Goal: Task Accomplishment & Management: Complete application form

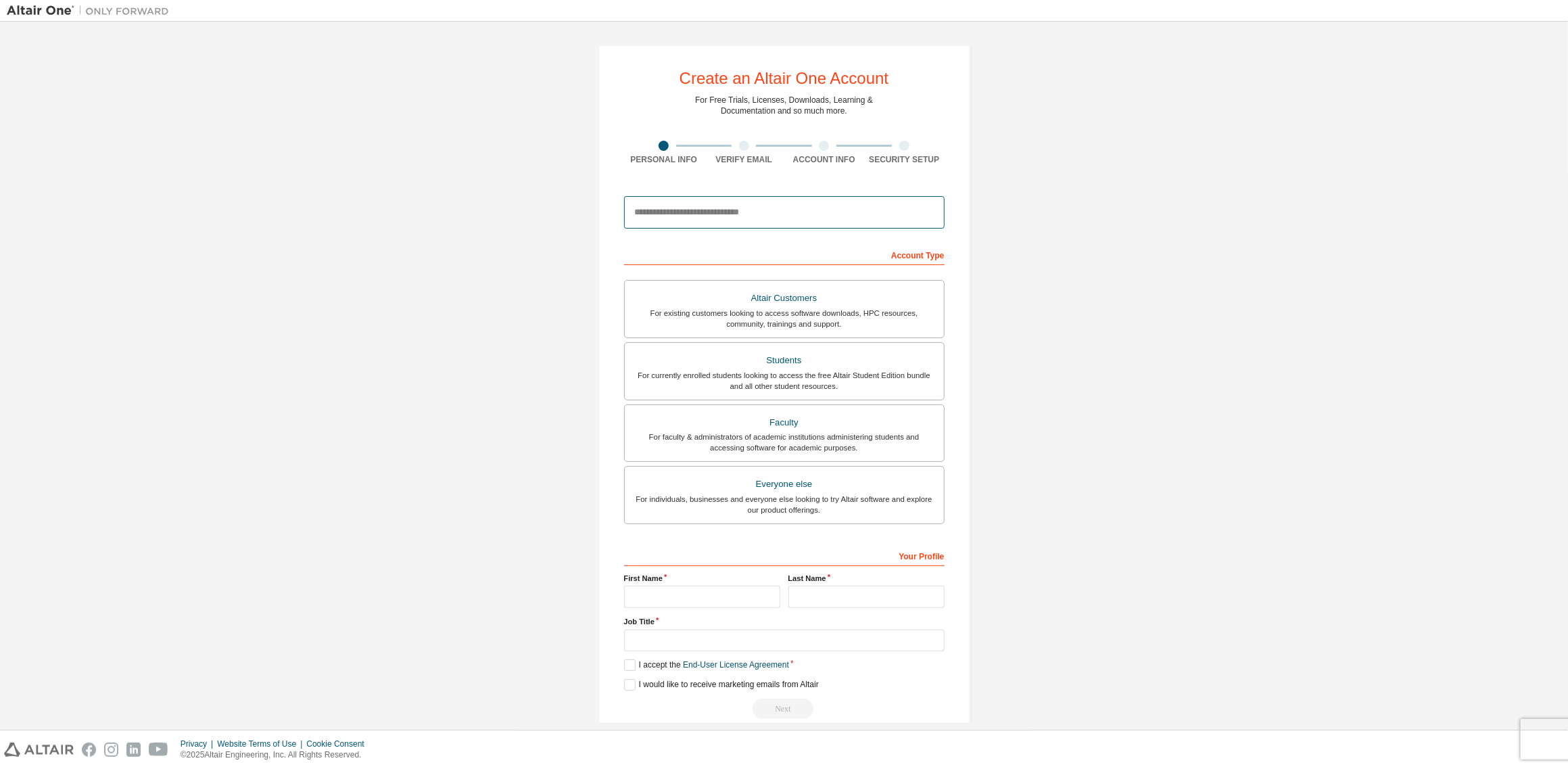
click at [764, 218] on input "email" at bounding box center [784, 212] width 320 height 32
type input "**********"
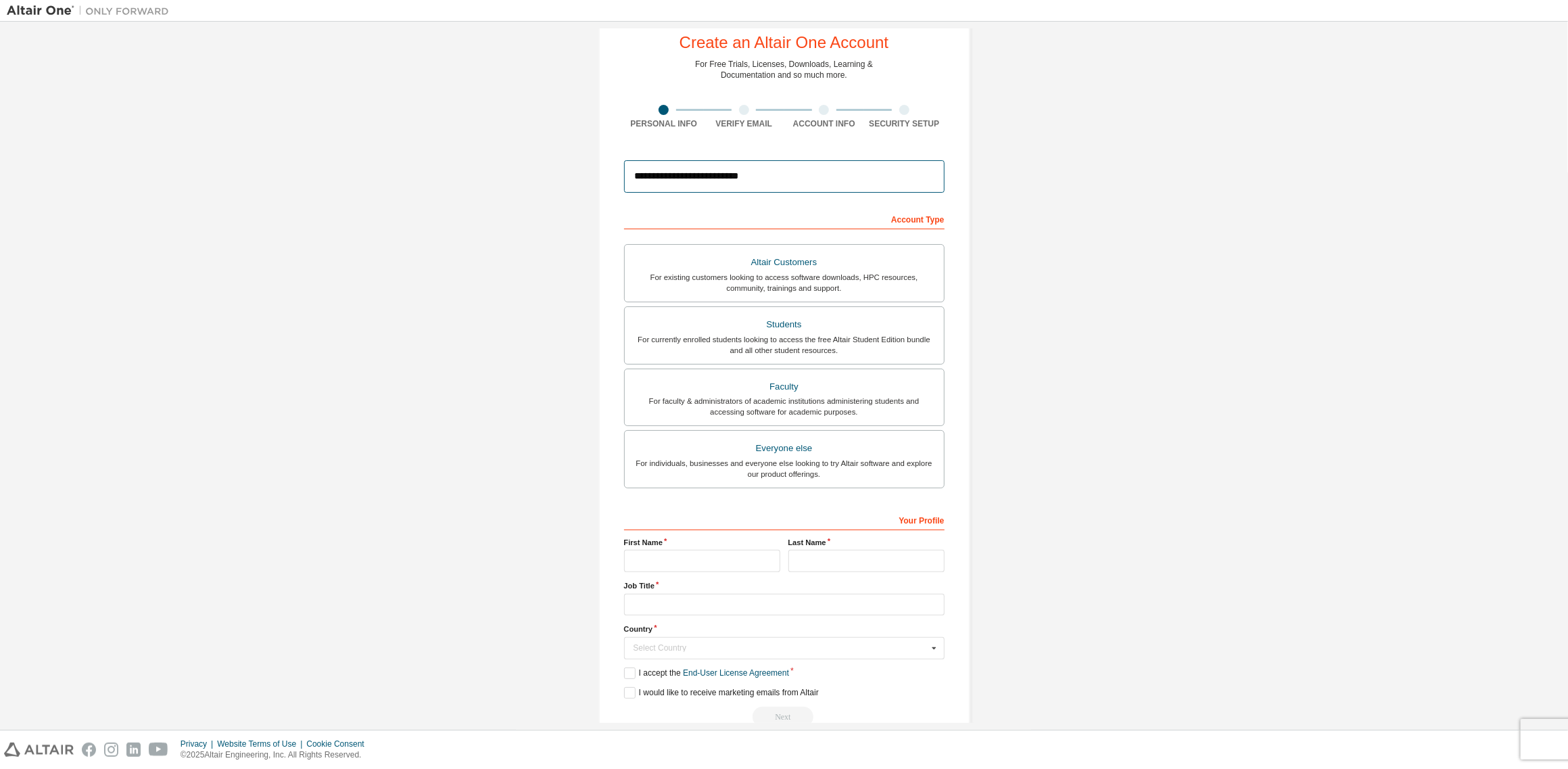
scroll to position [65, 0]
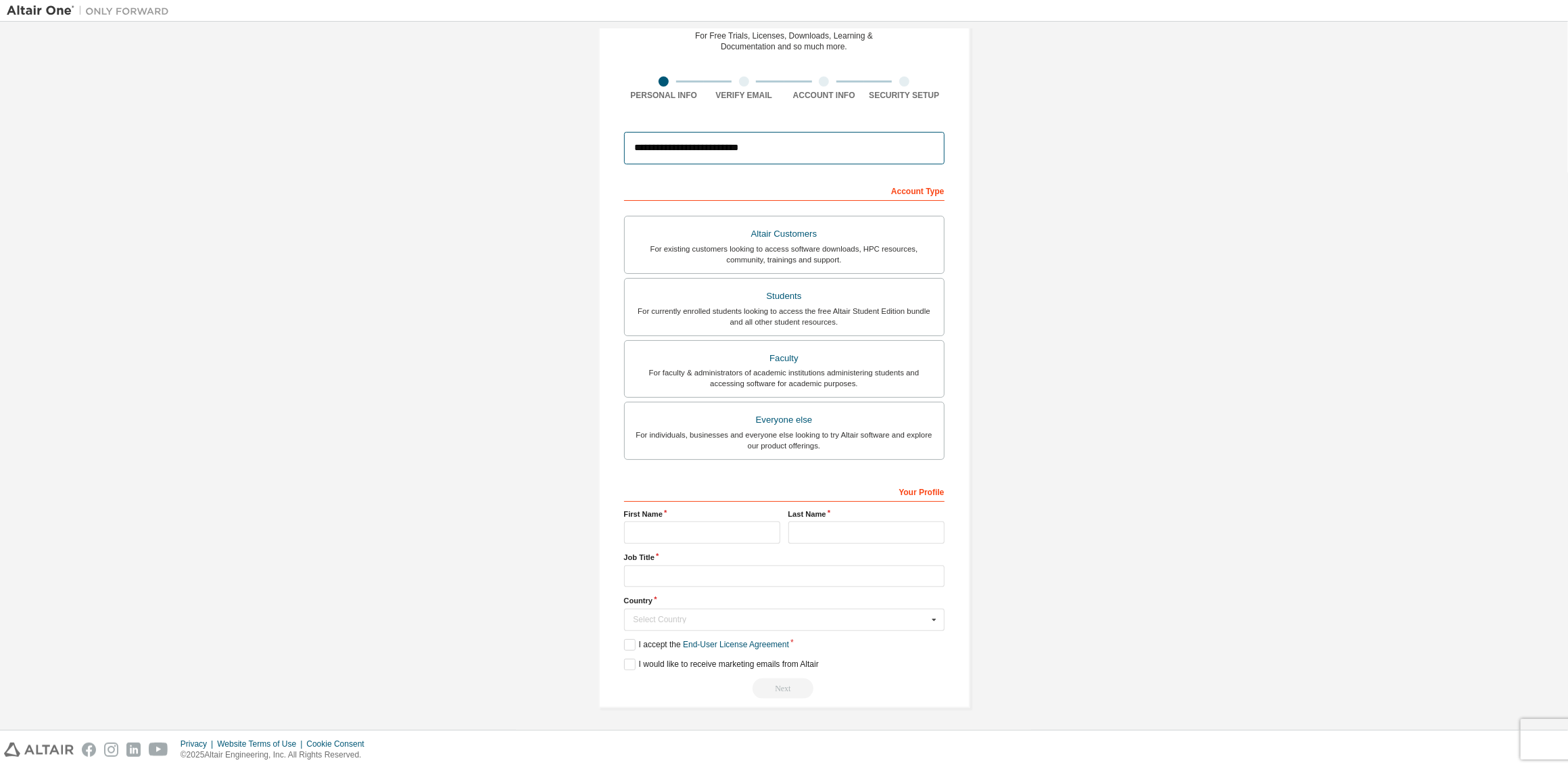
click at [766, 158] on input "**********" at bounding box center [784, 148] width 320 height 32
click at [1086, 234] on div "**********" at bounding box center [784, 344] width 1554 height 760
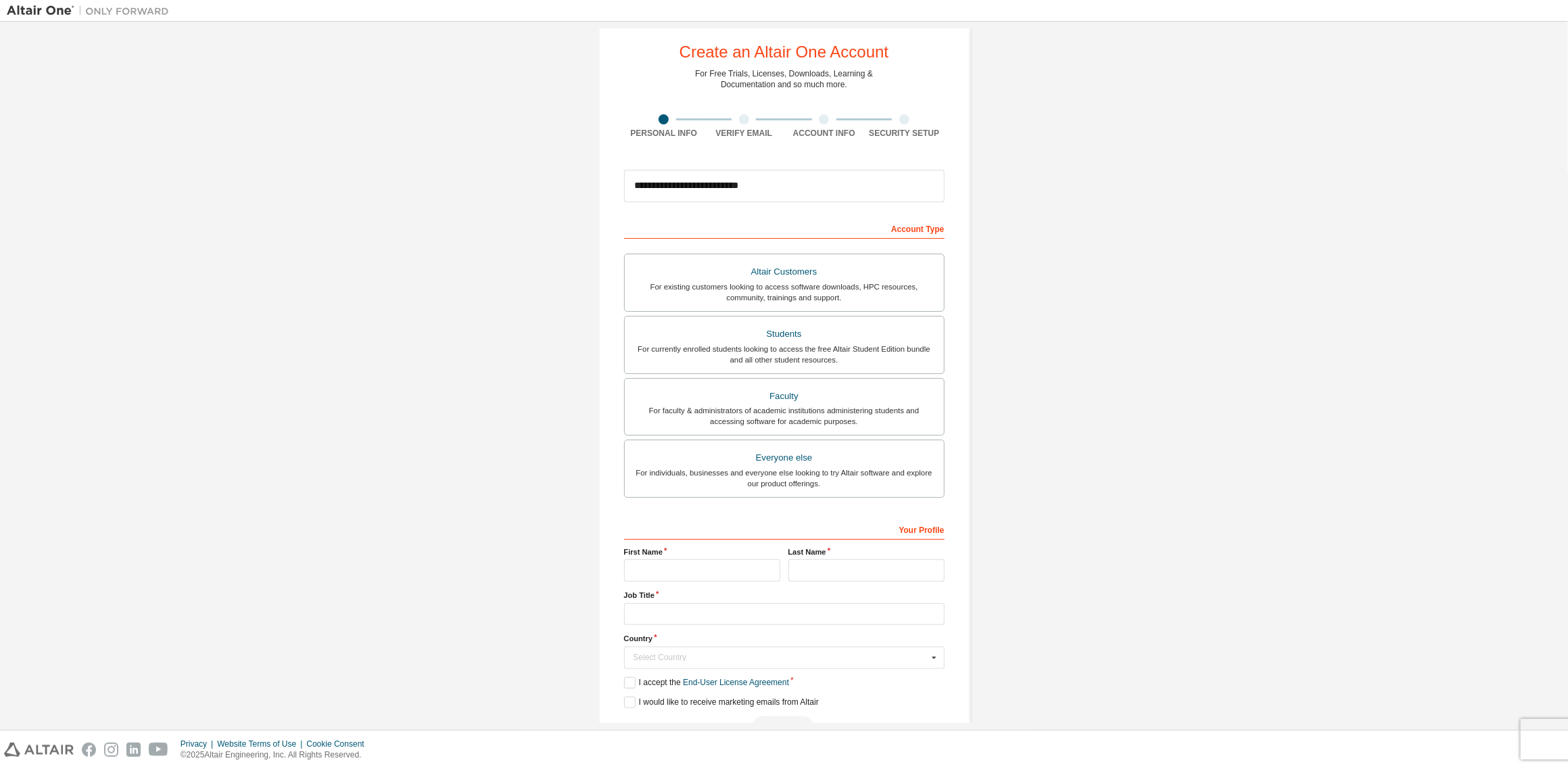
scroll to position [0, 0]
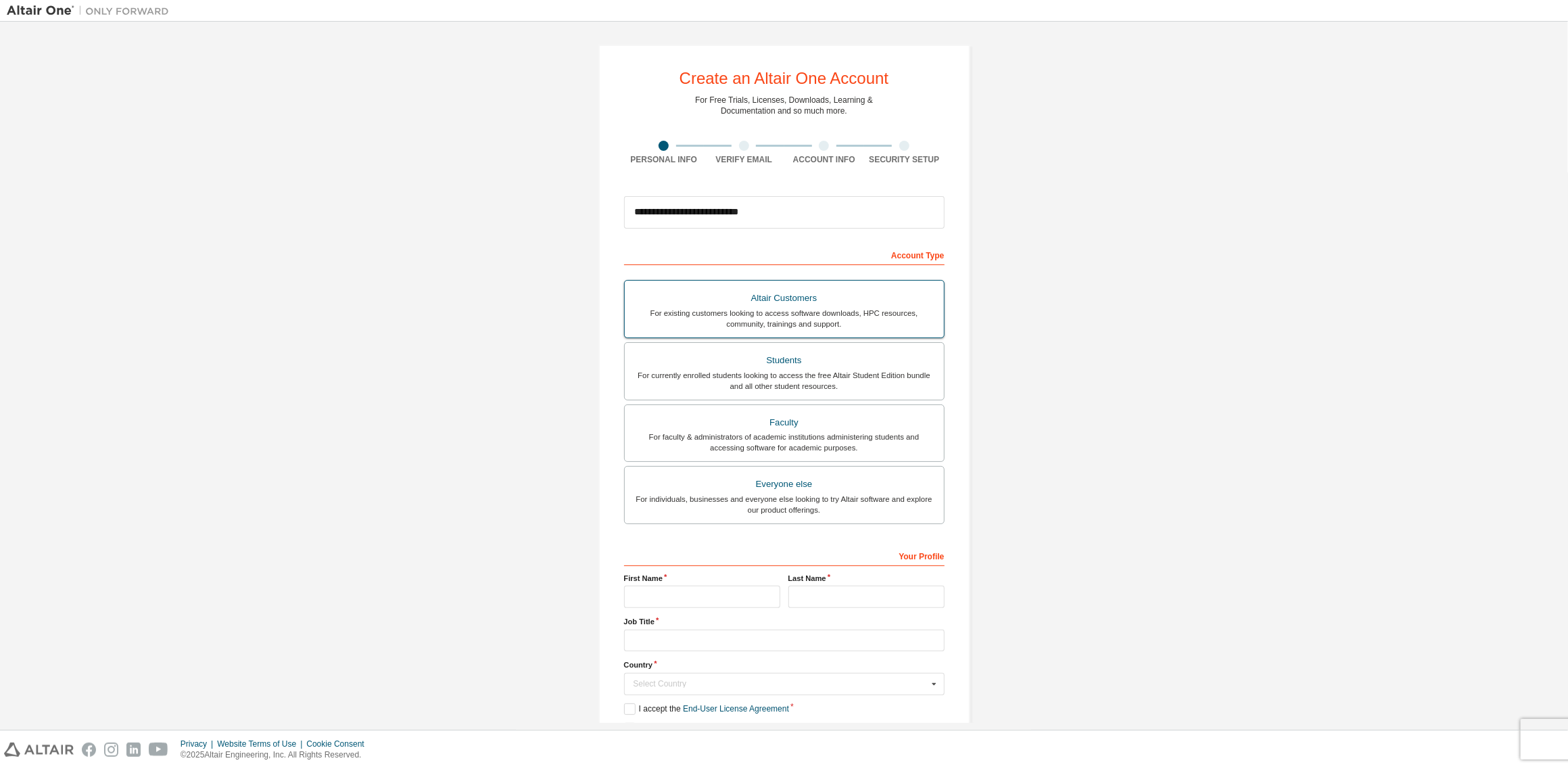
click at [866, 309] on div "For existing customers looking to access software downloads, HPC resources, com…" at bounding box center [785, 318] width 303 height 22
click at [1110, 367] on div "**********" at bounding box center [784, 408] width 1554 height 760
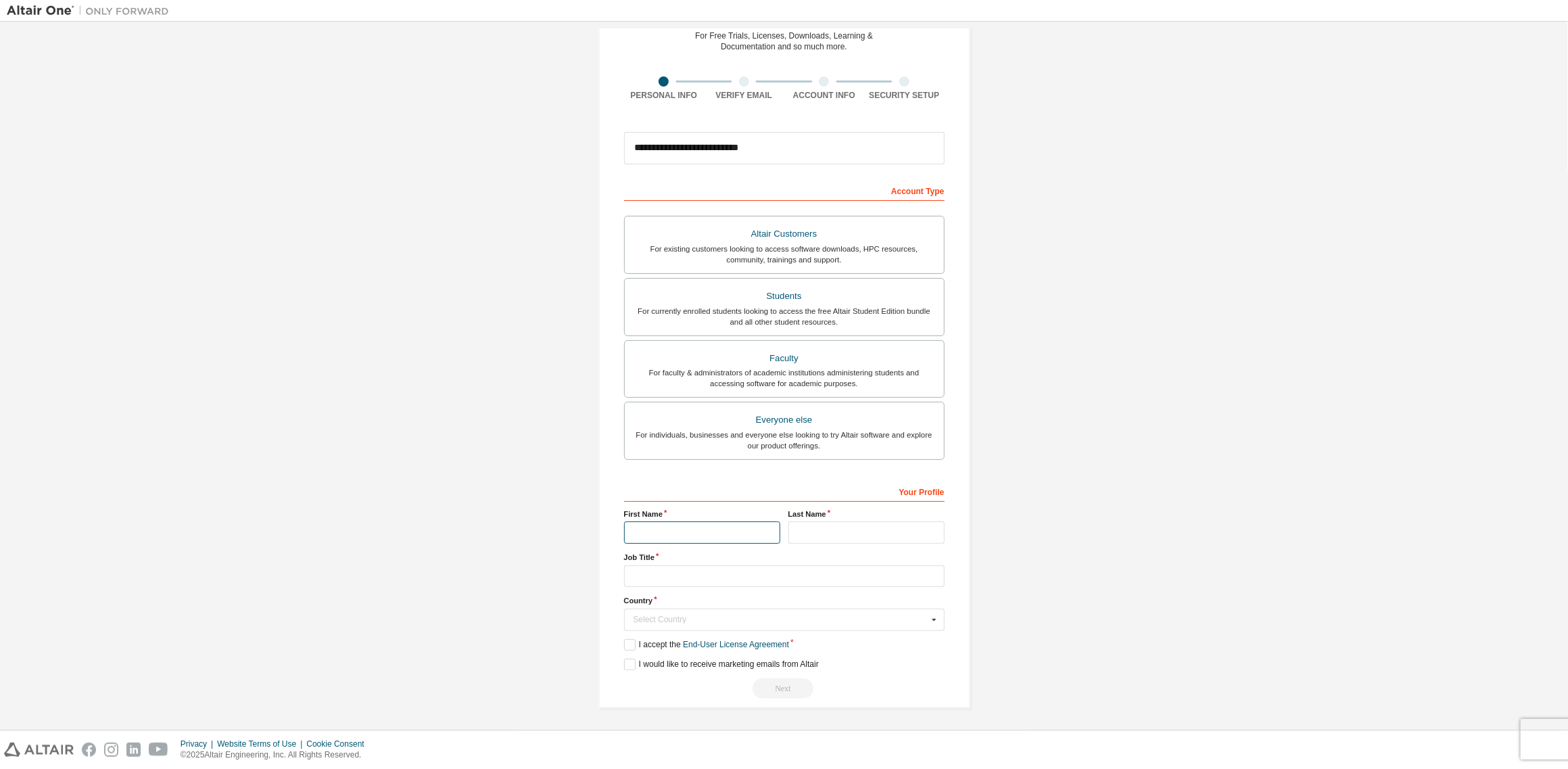
click at [661, 530] on input "text" at bounding box center [702, 533] width 156 height 23
type input "*******"
type input "****"
type input "*"
type input "********"
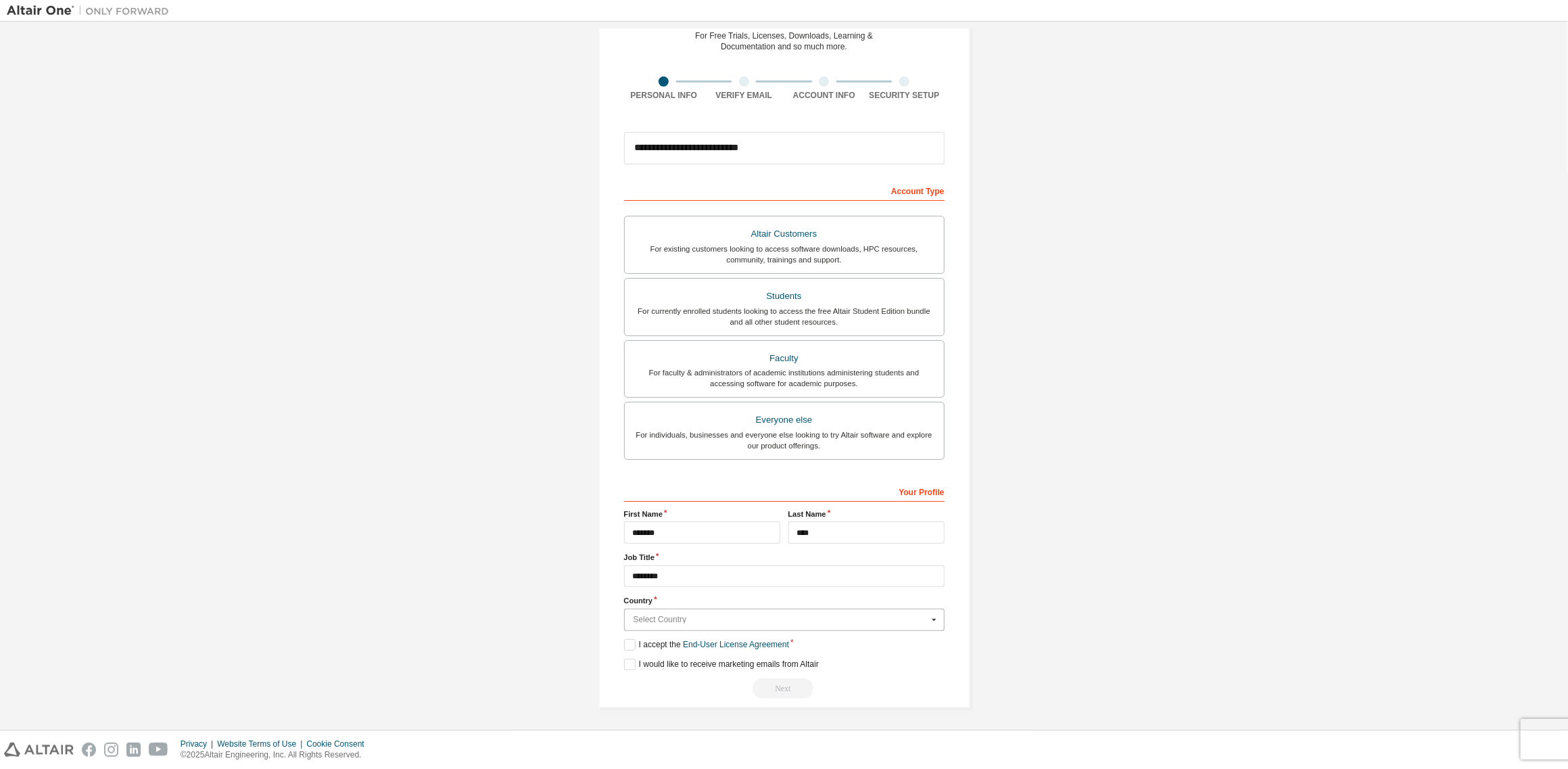
click at [702, 611] on input "text" at bounding box center [785, 620] width 319 height 21
type input "**"
click at [661, 598] on span "Korea (Republic of)" at bounding box center [784, 598] width 301 height 8
type input "***"
click at [630, 644] on label "I accept the End-User License Agreement" at bounding box center [707, 644] width 165 height 11
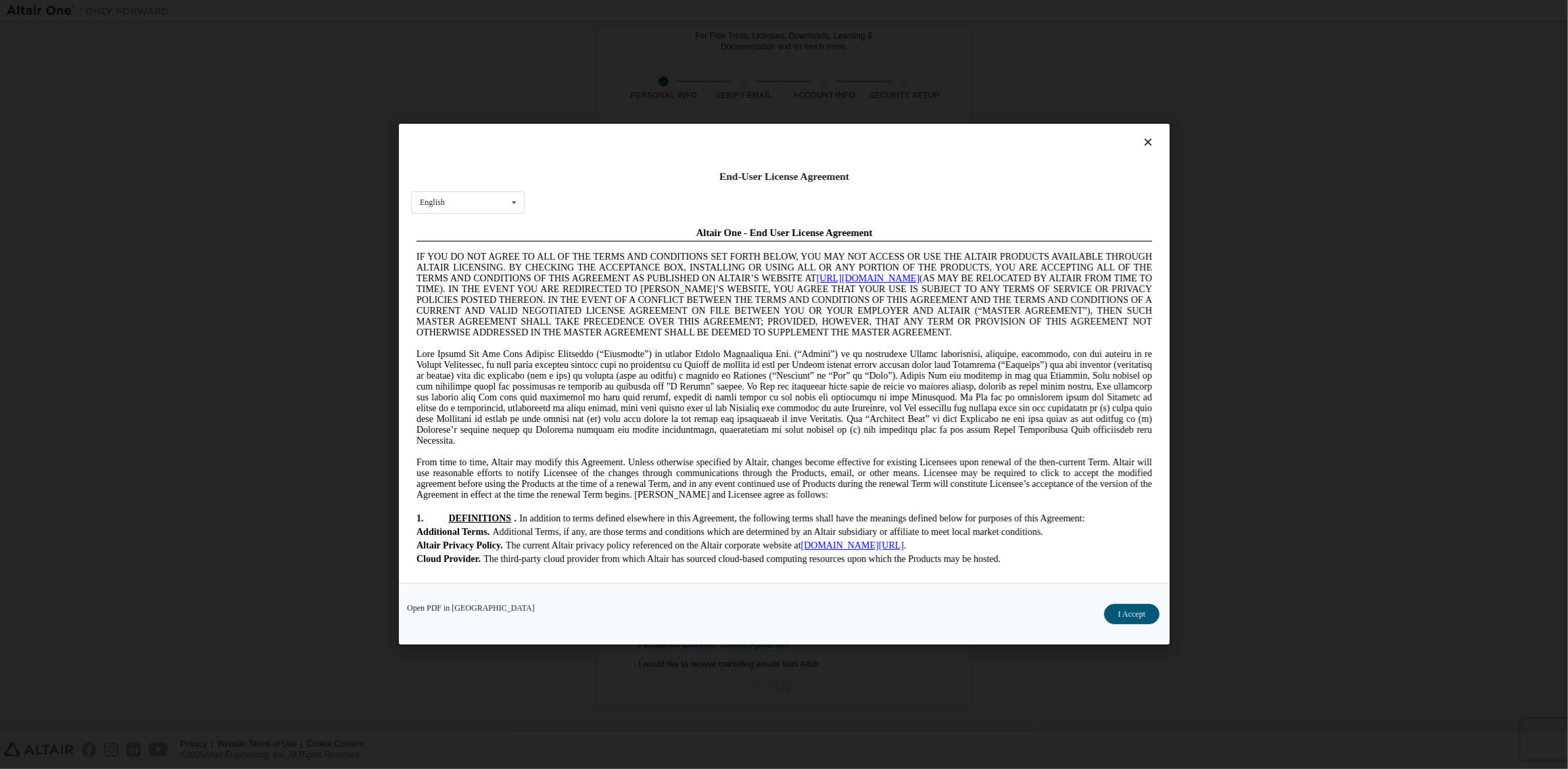
scroll to position [0, 0]
click at [463, 210] on div "English English Chinese French German Japanese Korean Portuguese" at bounding box center [467, 203] width 113 height 23
click at [470, 204] on div "English English Chinese French German Japanese Korean Portuguese" at bounding box center [467, 203] width 113 height 23
click at [1135, 613] on button "I Accept" at bounding box center [1131, 614] width 56 height 20
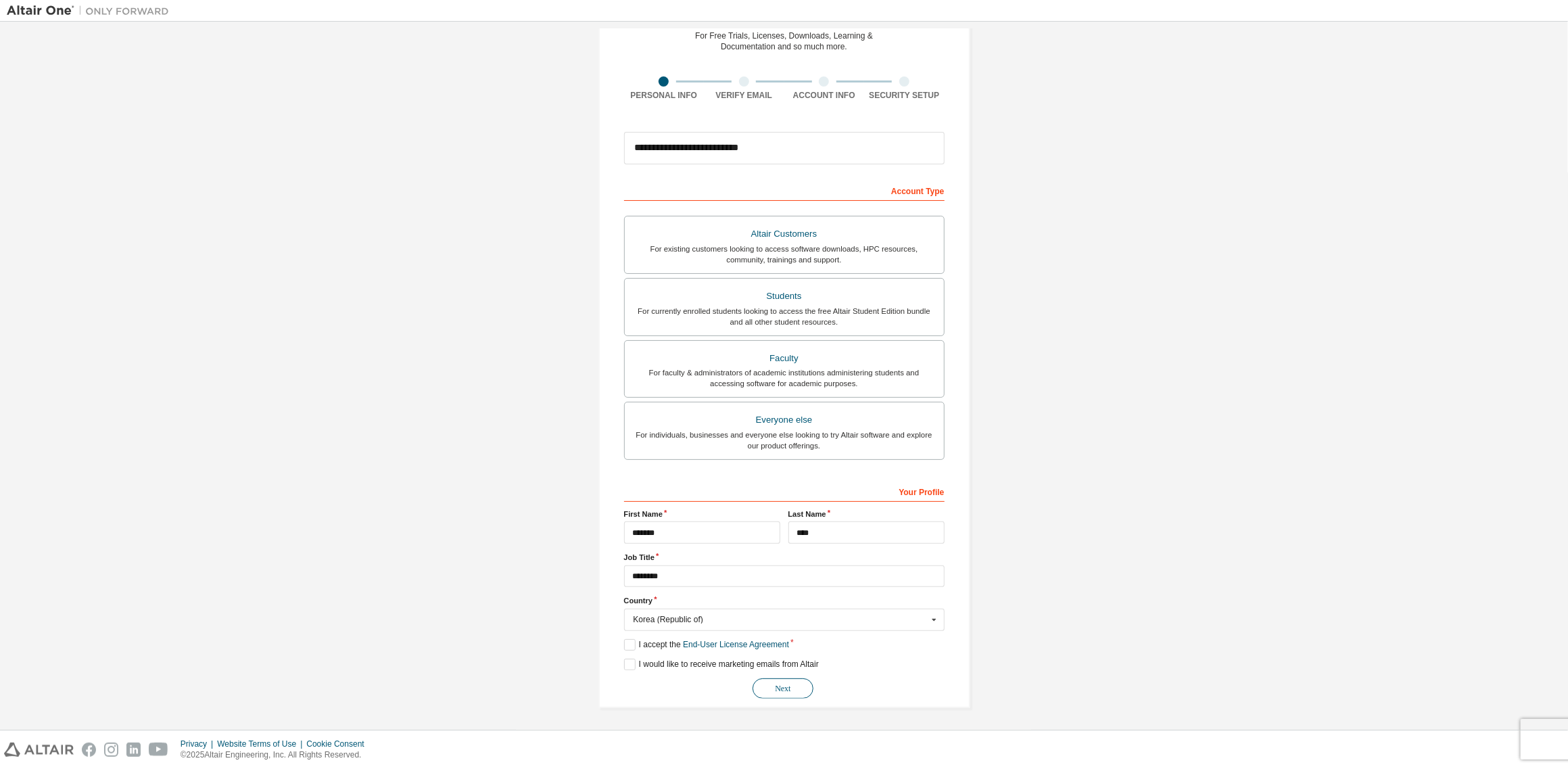
click at [788, 692] on button "Next" at bounding box center [782, 688] width 61 height 20
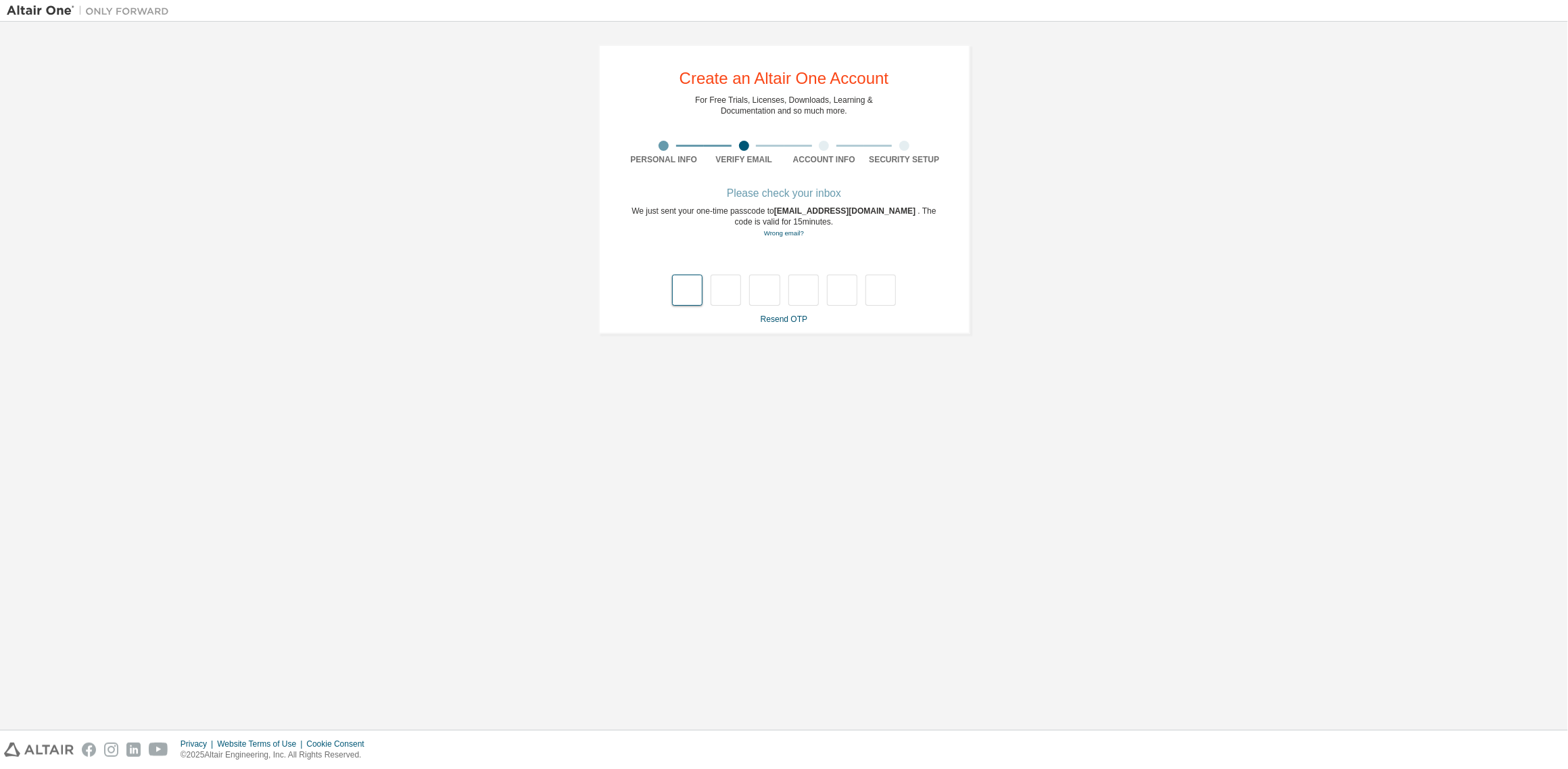
click at [688, 290] on input "text" at bounding box center [687, 290] width 31 height 31
type input "*"
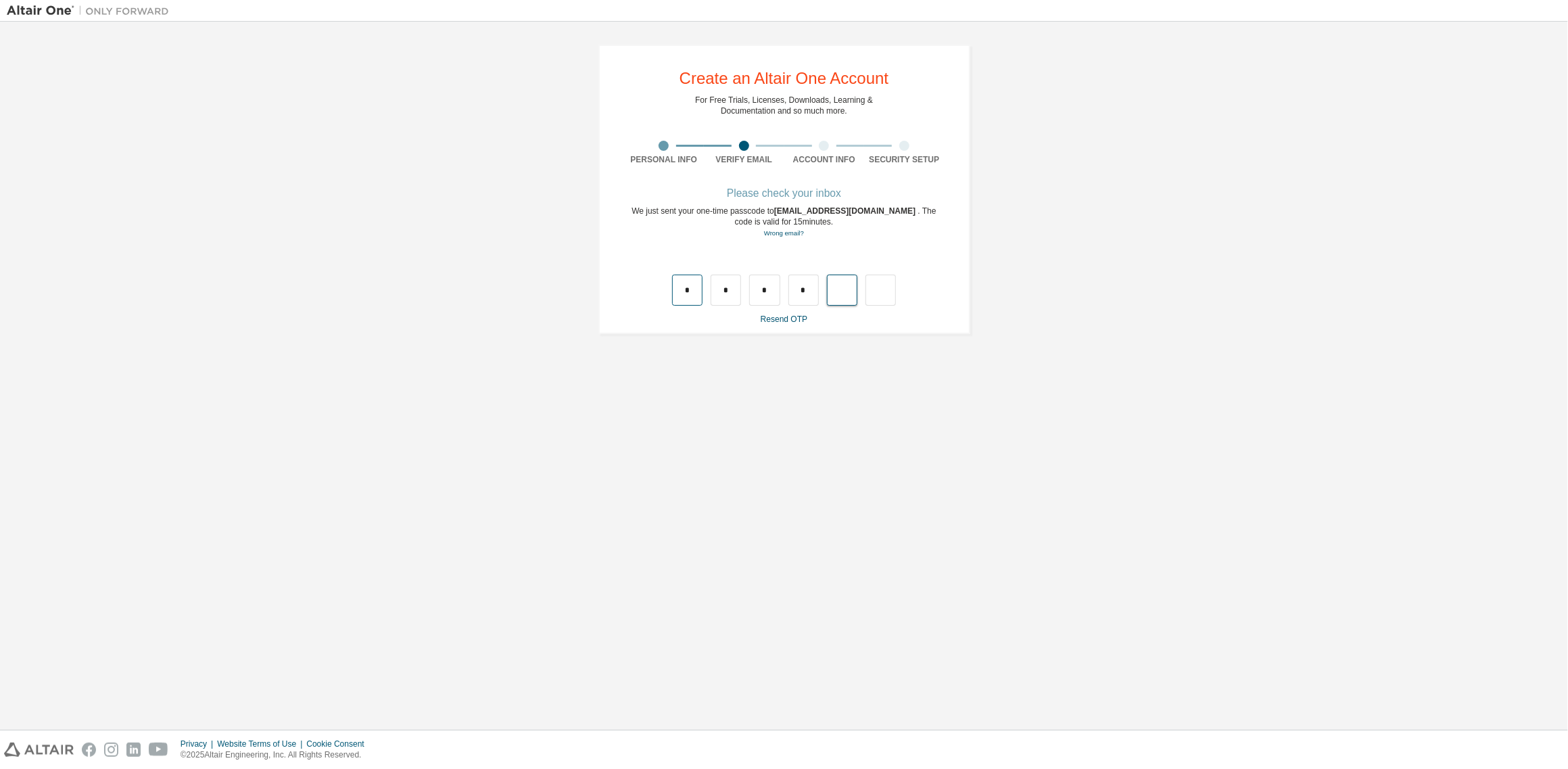
type input "*"
click at [758, 262] on div "Find and select" at bounding box center [781, 264] width 294 height 8
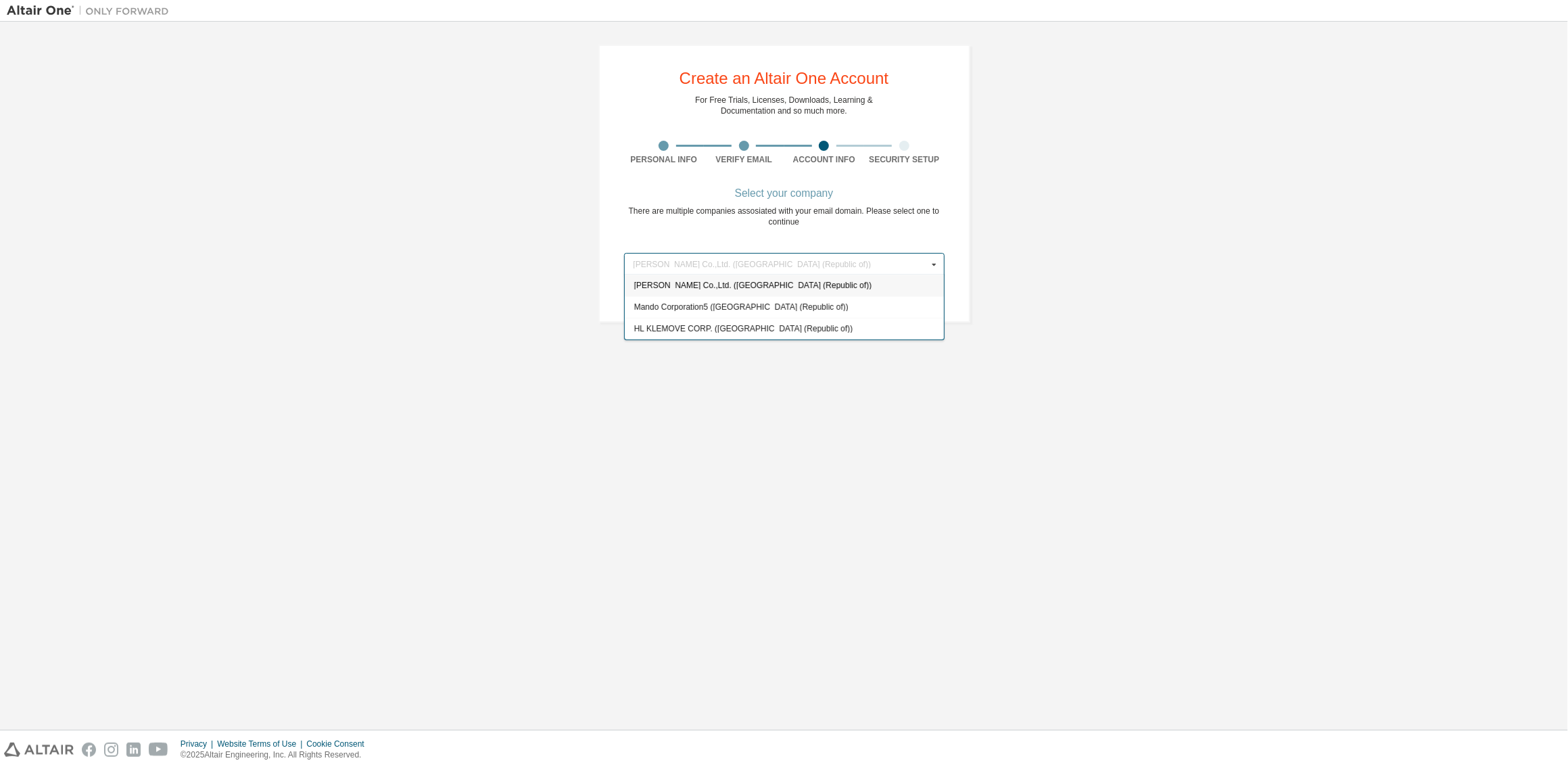
click at [1044, 360] on div "Create an Altair One Account For Free Trials, Licenses, Downloads, Learning & D…" at bounding box center [784, 376] width 1554 height 695
click at [923, 260] on div "Find and select" at bounding box center [781, 264] width 294 height 8
click at [1058, 395] on div "Create an Altair One Account For Free Trials, Licenses, Downloads, Learning & D…" at bounding box center [784, 376] width 1554 height 695
click at [1045, 385] on div "Create an Altair One Account For Free Trials, Licenses, Downloads, Learning & D…" at bounding box center [784, 376] width 1554 height 695
click at [799, 431] on div "Create an Altair One Account For Free Trials, Licenses, Downloads, Learning & D…" at bounding box center [784, 376] width 1554 height 695
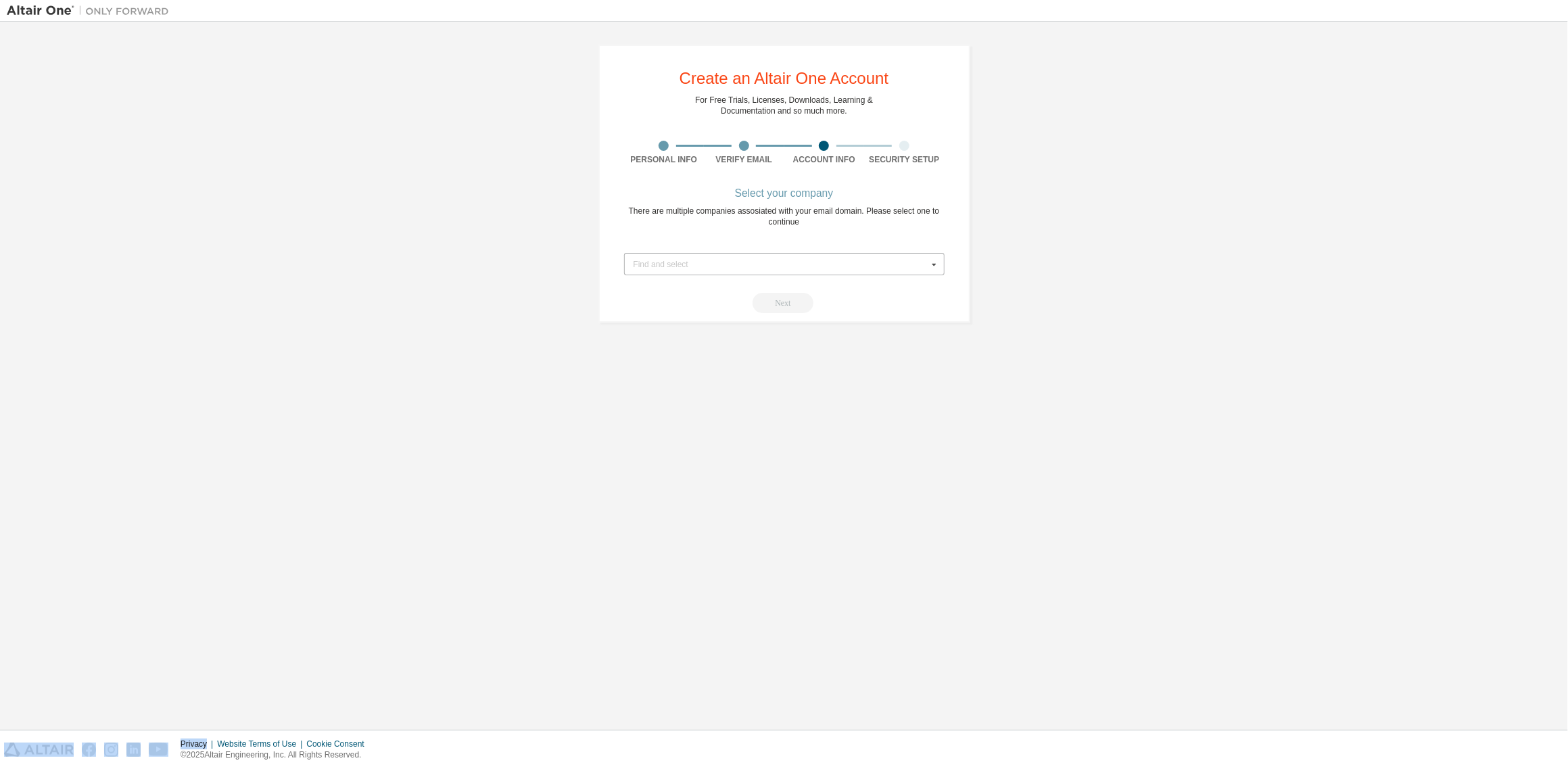
click at [799, 431] on div "Create an Altair One Account For Free Trials, Licenses, Downloads, Learning & D…" at bounding box center [784, 376] width 1554 height 695
click at [1036, 426] on div "Create an Altair One Account For Free Trials, Licenses, Downloads, Learning & D…" at bounding box center [784, 376] width 1554 height 695
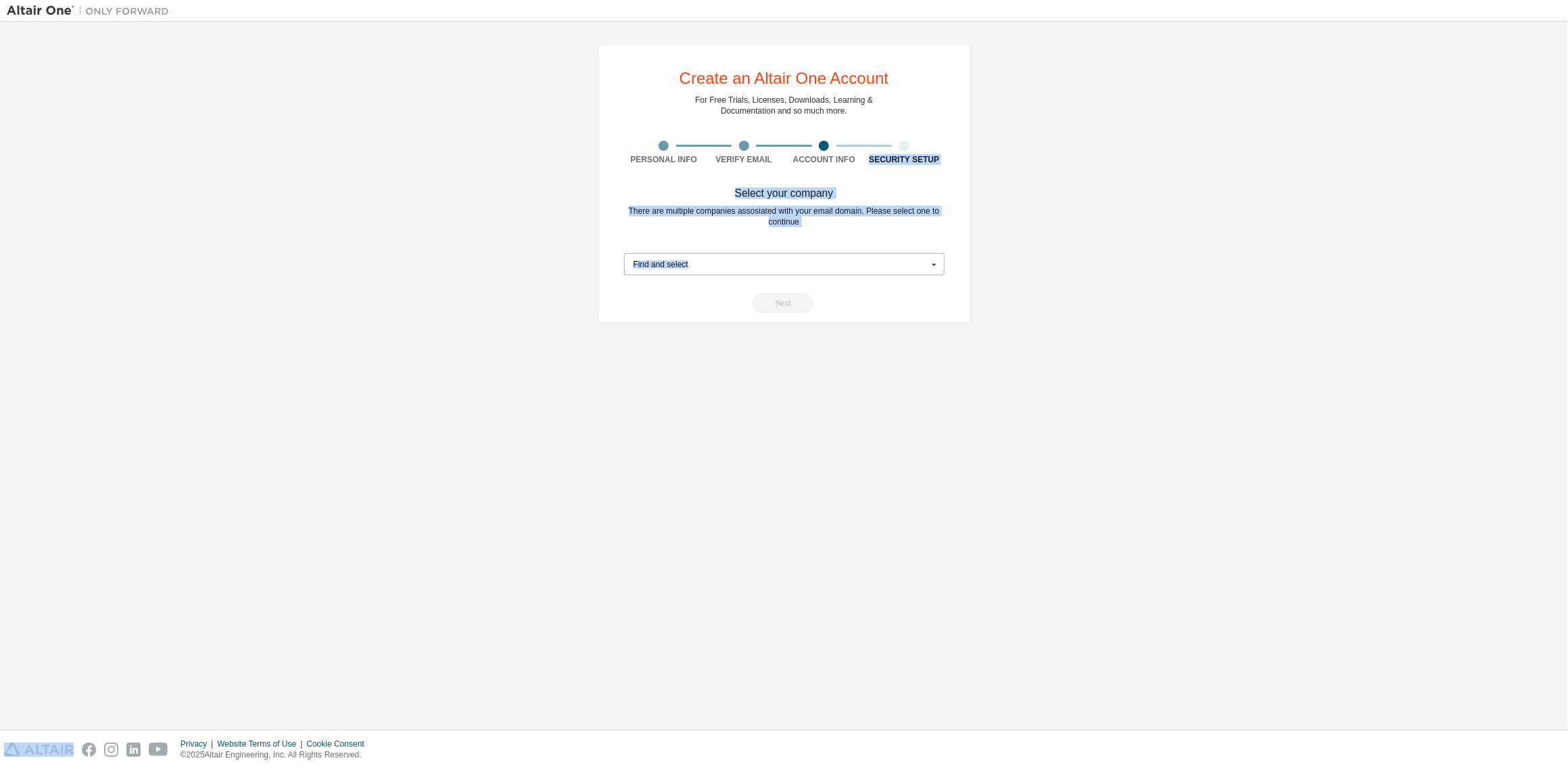
drag, startPoint x: 1036, startPoint y: 32, endPoint x: 619, endPoint y: 317, distance: 505.1
click at [612, 319] on div "Create an Altair One Account For Free Trials, Licenses, Downloads, Learning & D…" at bounding box center [784, 184] width 1554 height 311
click at [1015, 359] on div "Create an Altair One Account For Free Trials, Licenses, Downloads, Learning & D…" at bounding box center [784, 376] width 1554 height 695
drag, startPoint x: 813, startPoint y: 225, endPoint x: 612, endPoint y: 176, distance: 206.9
click at [612, 176] on div "Create an Altair One Account For Free Trials, Licenses, Downloads, Learning & D…" at bounding box center [785, 183] width 372 height 278
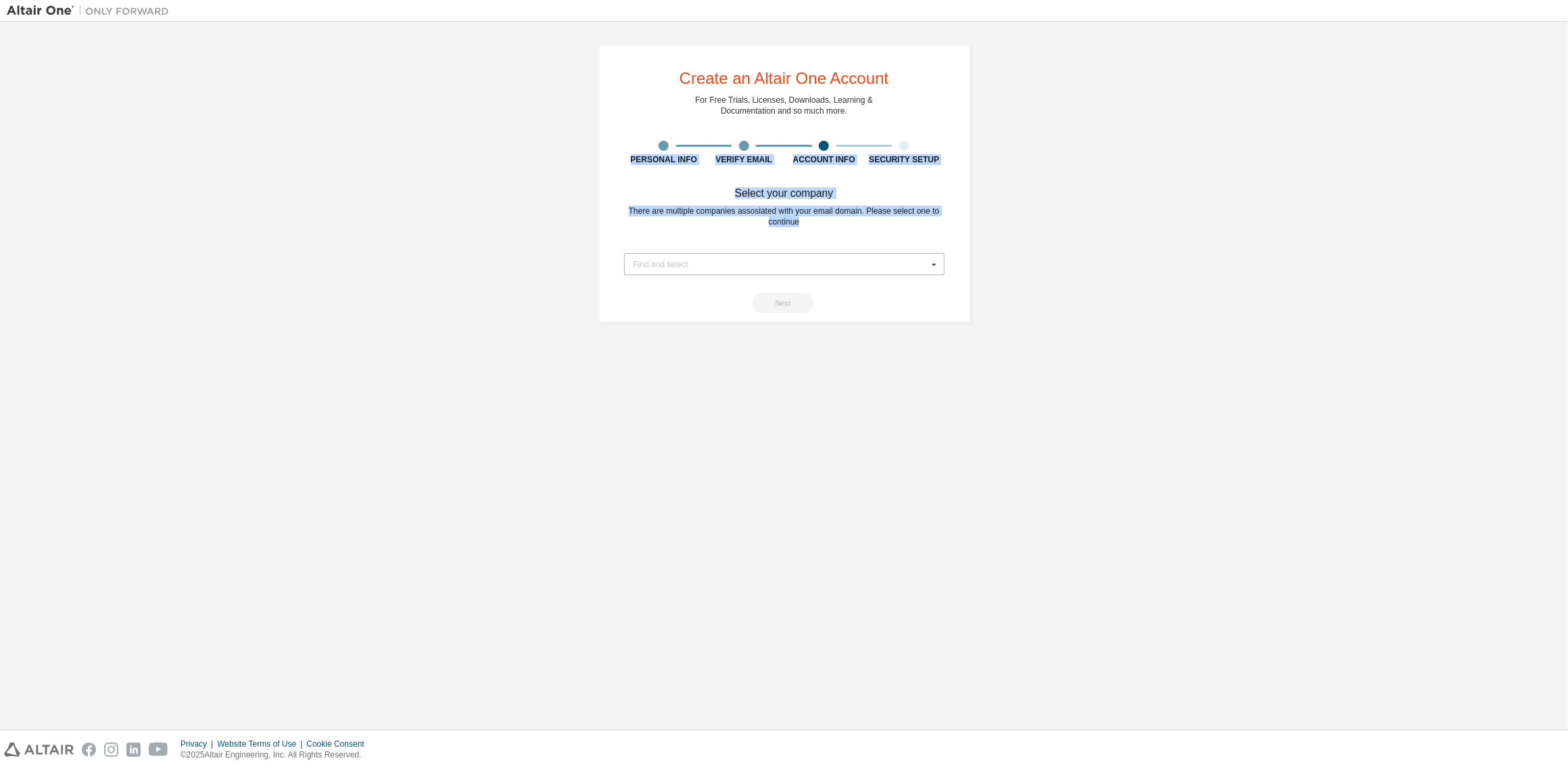
click at [1214, 224] on div "Create an Altair One Account For Free Trials, Licenses, Downloads, Learning & D…" at bounding box center [784, 184] width 1554 height 311
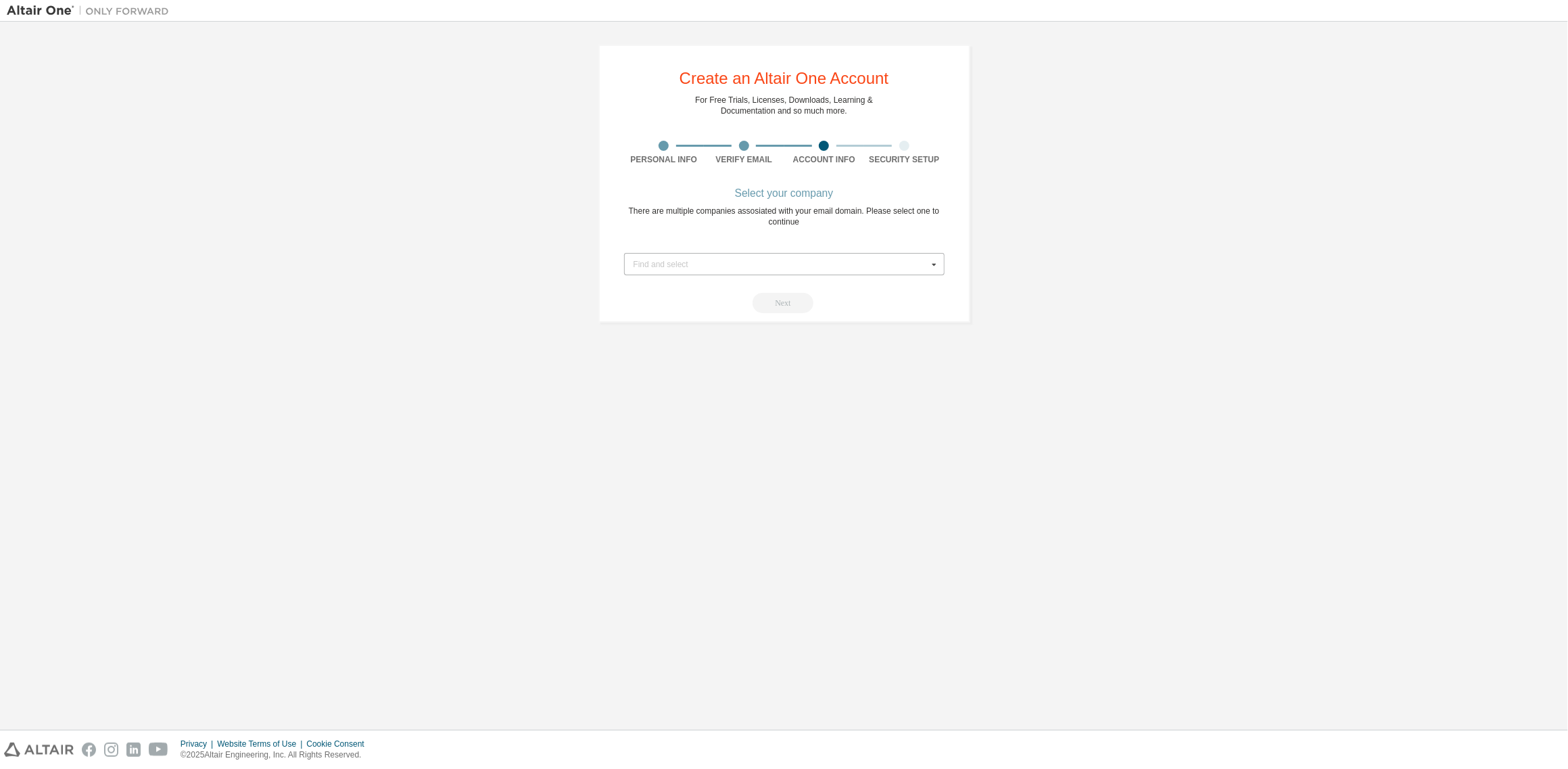
click at [1044, 402] on div "Create an Altair One Account For Free Trials, Licenses, Downloads, Learning & D…" at bounding box center [784, 376] width 1554 height 695
click at [725, 479] on div "Create an Altair One Account For Free Trials, Licenses, Downloads, Learning & D…" at bounding box center [784, 376] width 1554 height 695
click at [1121, 267] on div "Create an Altair One Account For Free Trials, Licenses, Downloads, Learning & D…" at bounding box center [784, 184] width 1554 height 311
click at [885, 272] on input "text" at bounding box center [785, 264] width 319 height 21
click at [1069, 425] on div "Create an Altair One Account For Free Trials, Licenses, Downloads, Learning & D…" at bounding box center [784, 376] width 1554 height 695
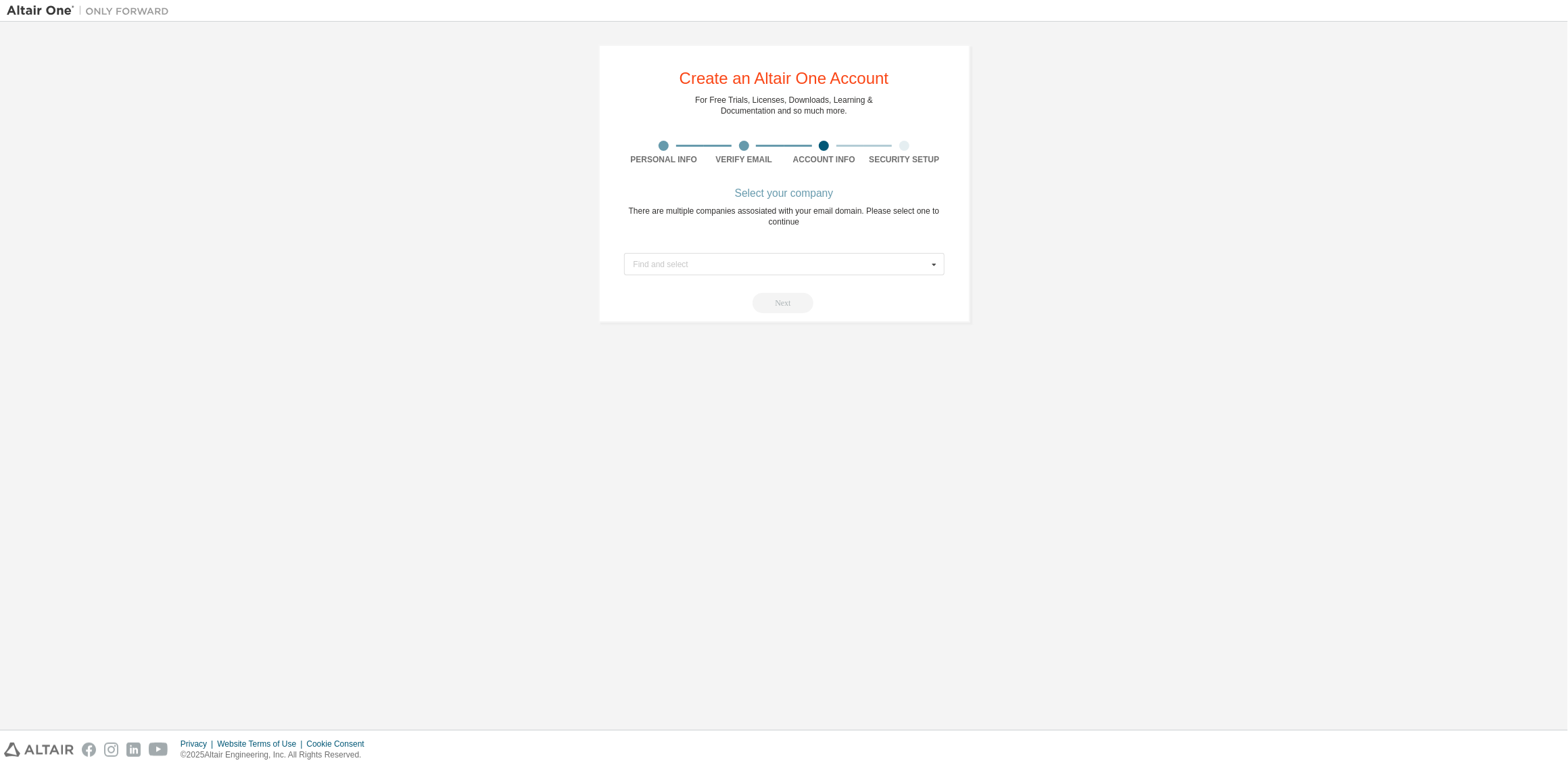
click at [1074, 403] on div "Create an Altair One Account For Free Trials, Licenses, Downloads, Learning & D…" at bounding box center [784, 376] width 1554 height 695
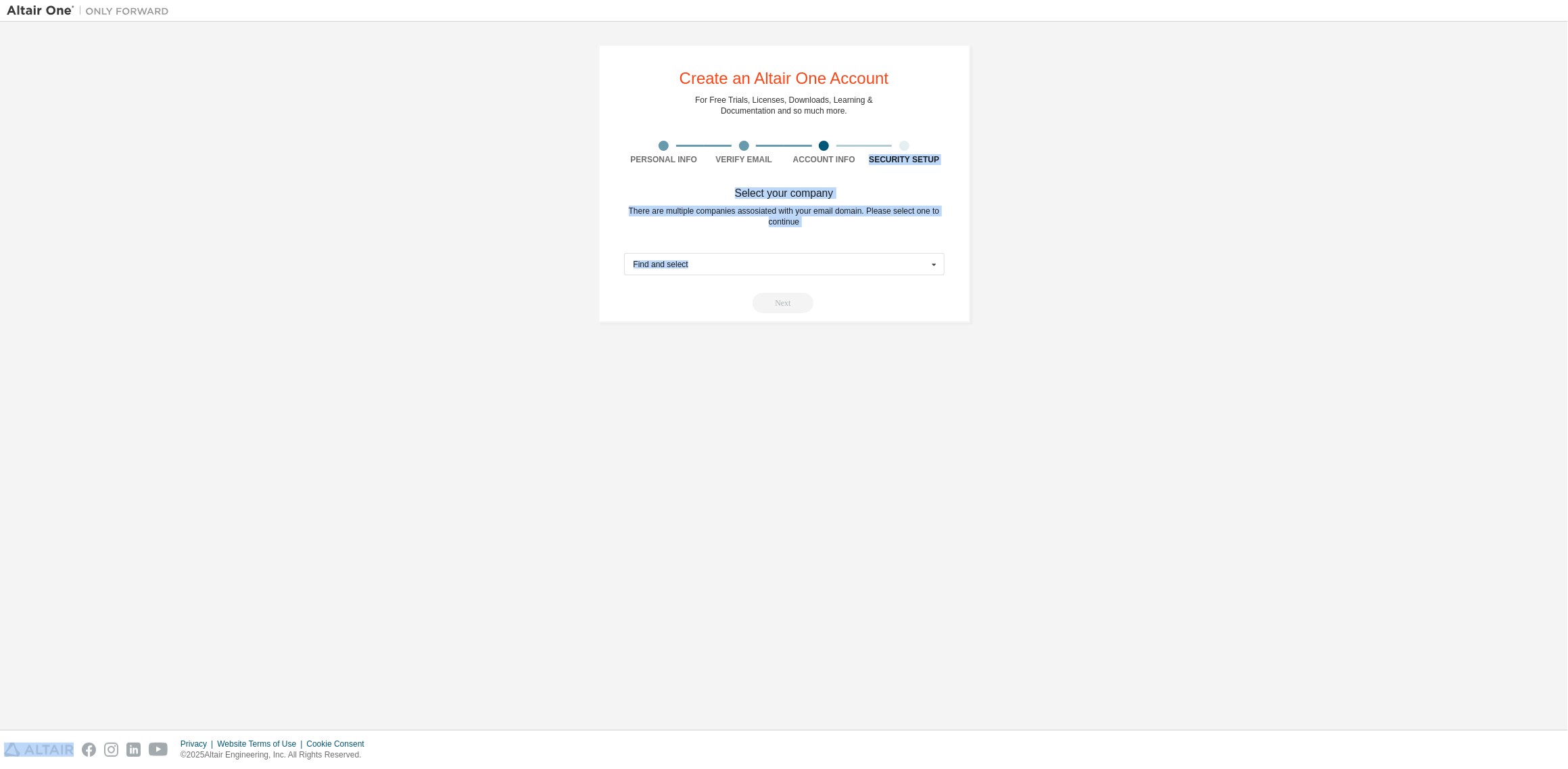
drag, startPoint x: 1067, startPoint y: 78, endPoint x: 617, endPoint y: 290, distance: 497.4
click at [618, 293] on div "Create an Altair One Account For Free Trials, Licenses, Downloads, Learning & D…" at bounding box center [784, 184] width 1554 height 311
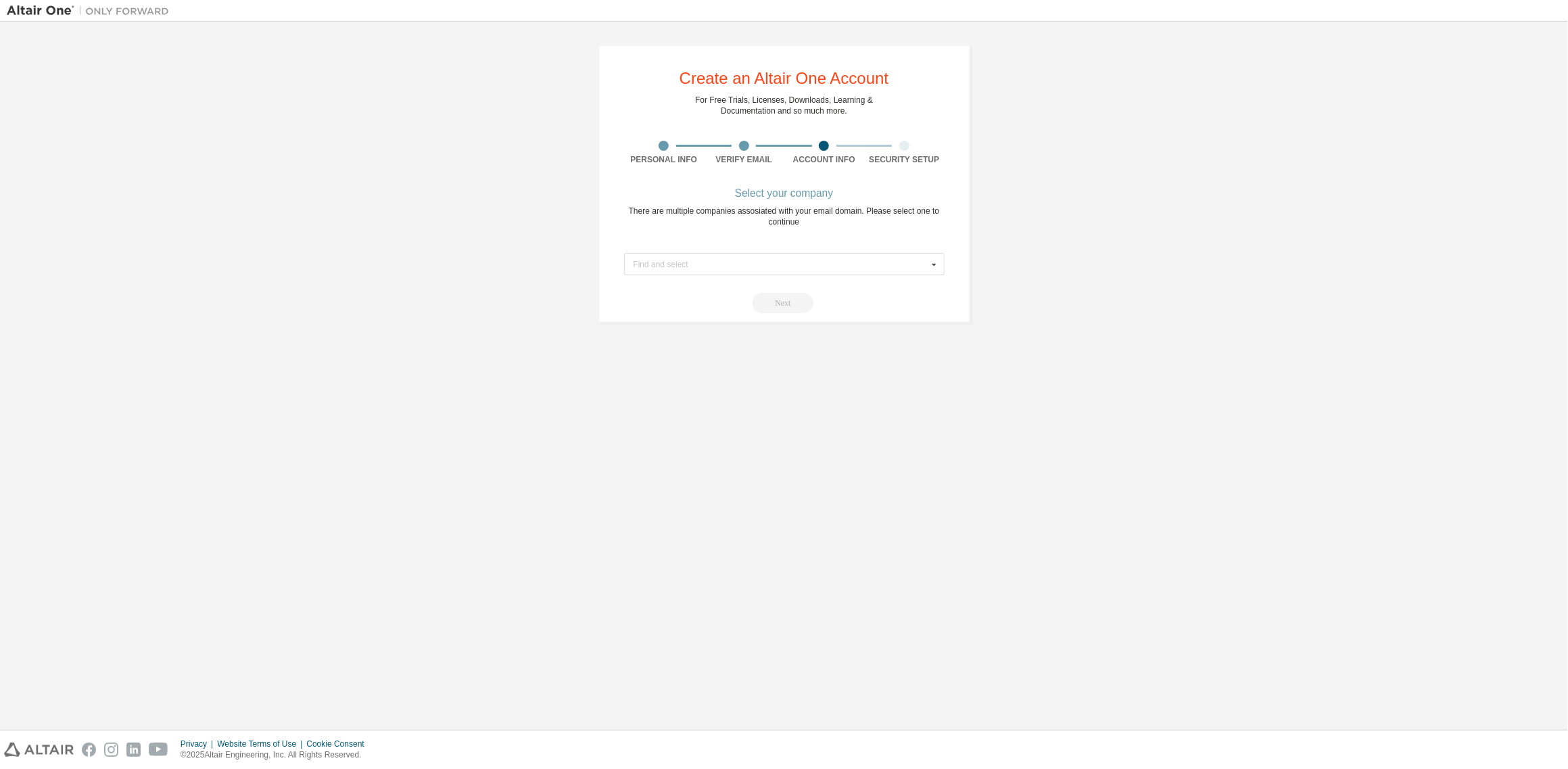
drag, startPoint x: 476, startPoint y: 158, endPoint x: 497, endPoint y: 143, distance: 25.8
click at [476, 158] on div "Create an Altair One Account For Free Trials, Licenses, Downloads, Learning & D…" at bounding box center [784, 184] width 1554 height 311
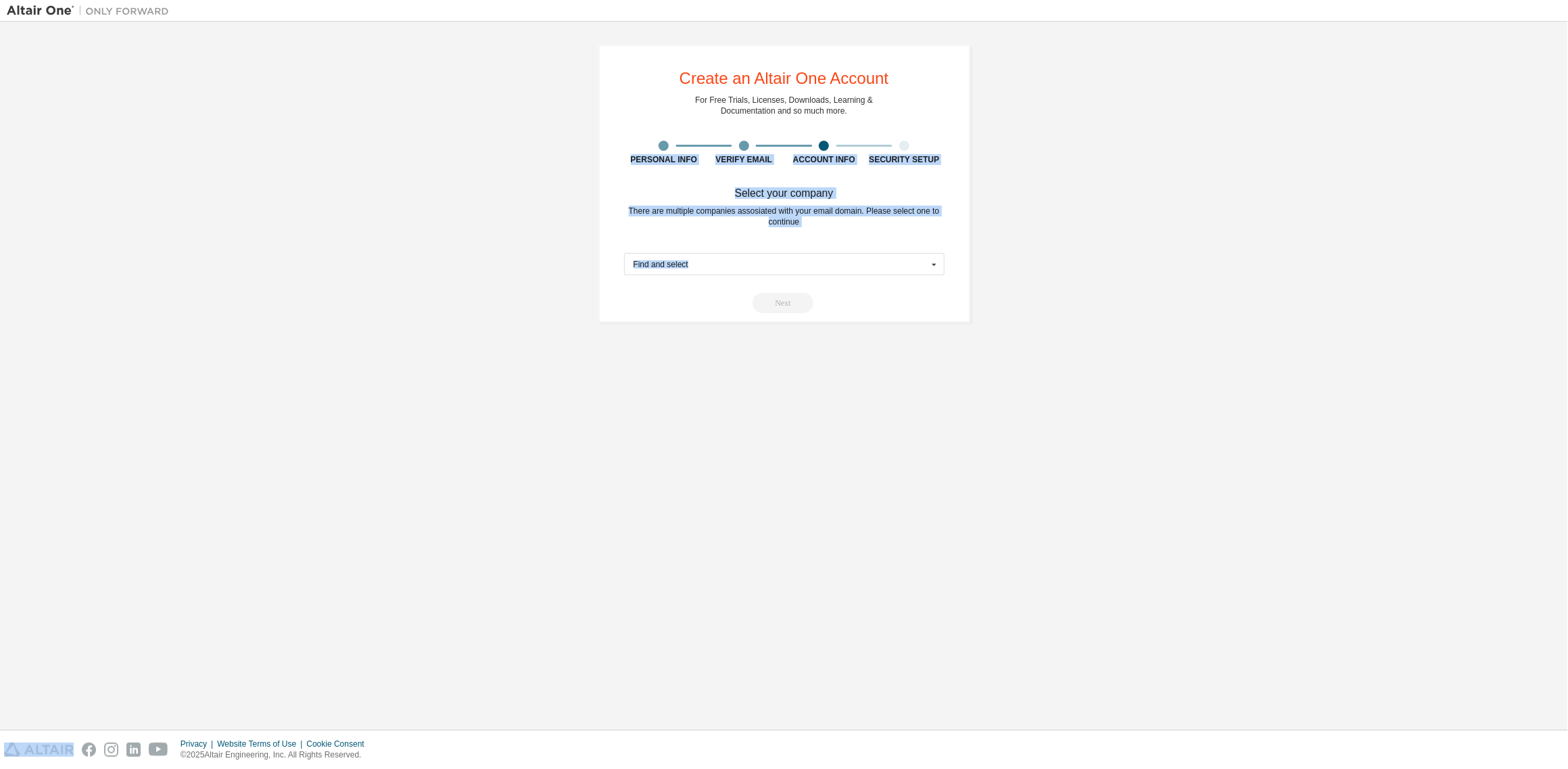
drag, startPoint x: 532, startPoint y: 79, endPoint x: 1084, endPoint y: 299, distance: 594.2
click at [1053, 295] on div "Create an Altair One Account For Free Trials, Licenses, Downloads, Learning & D…" at bounding box center [784, 184] width 1554 height 311
click at [1174, 312] on div "Create an Altair One Account For Free Trials, Licenses, Downloads, Learning & D…" at bounding box center [784, 184] width 1554 height 311
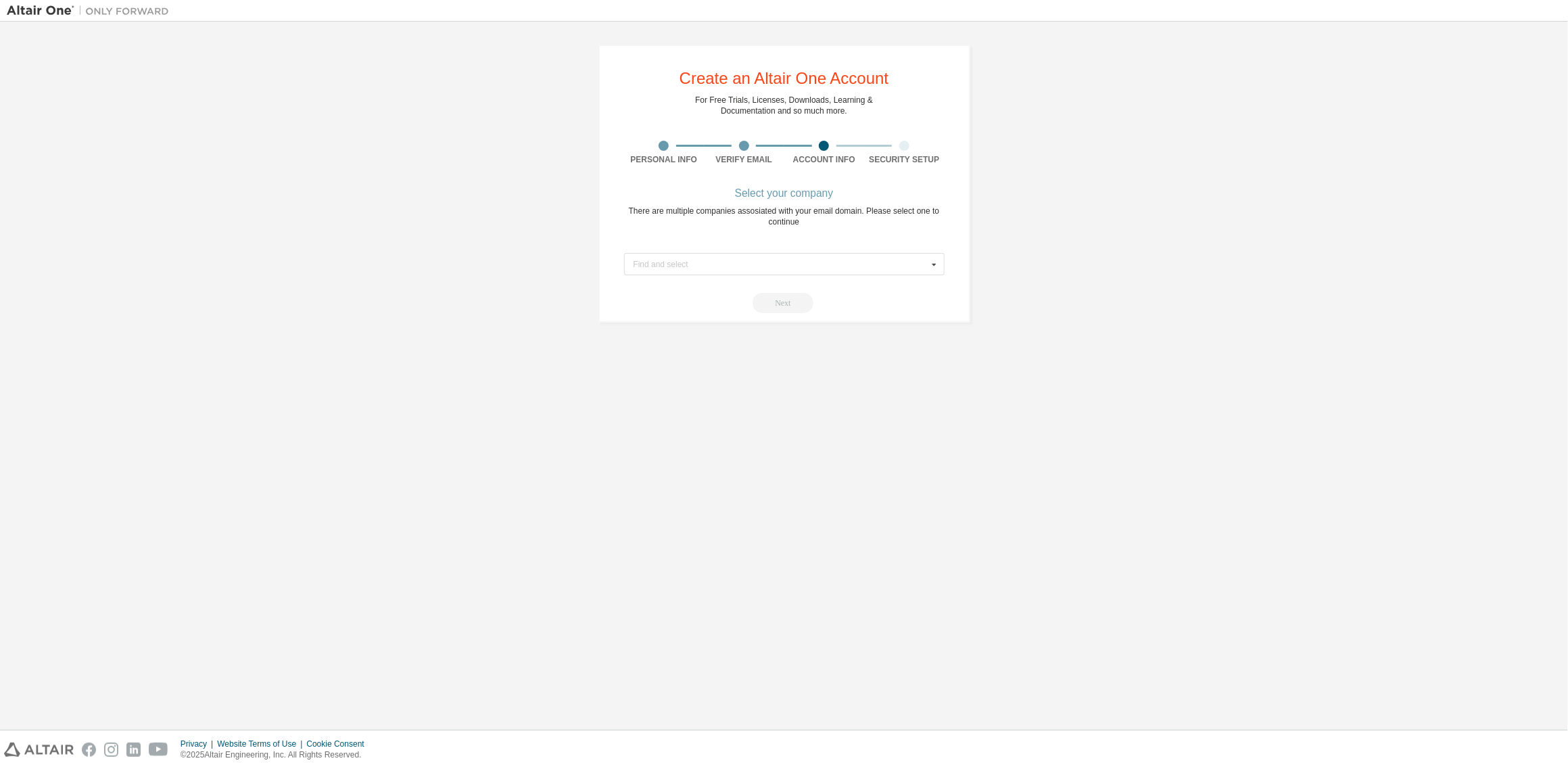
drag, startPoint x: 1059, startPoint y: 263, endPoint x: 1032, endPoint y: 209, distance: 60.4
click at [1059, 264] on div "Create an Altair One Account For Free Trials, Licenses, Downloads, Learning & D…" at bounding box center [784, 184] width 1554 height 311
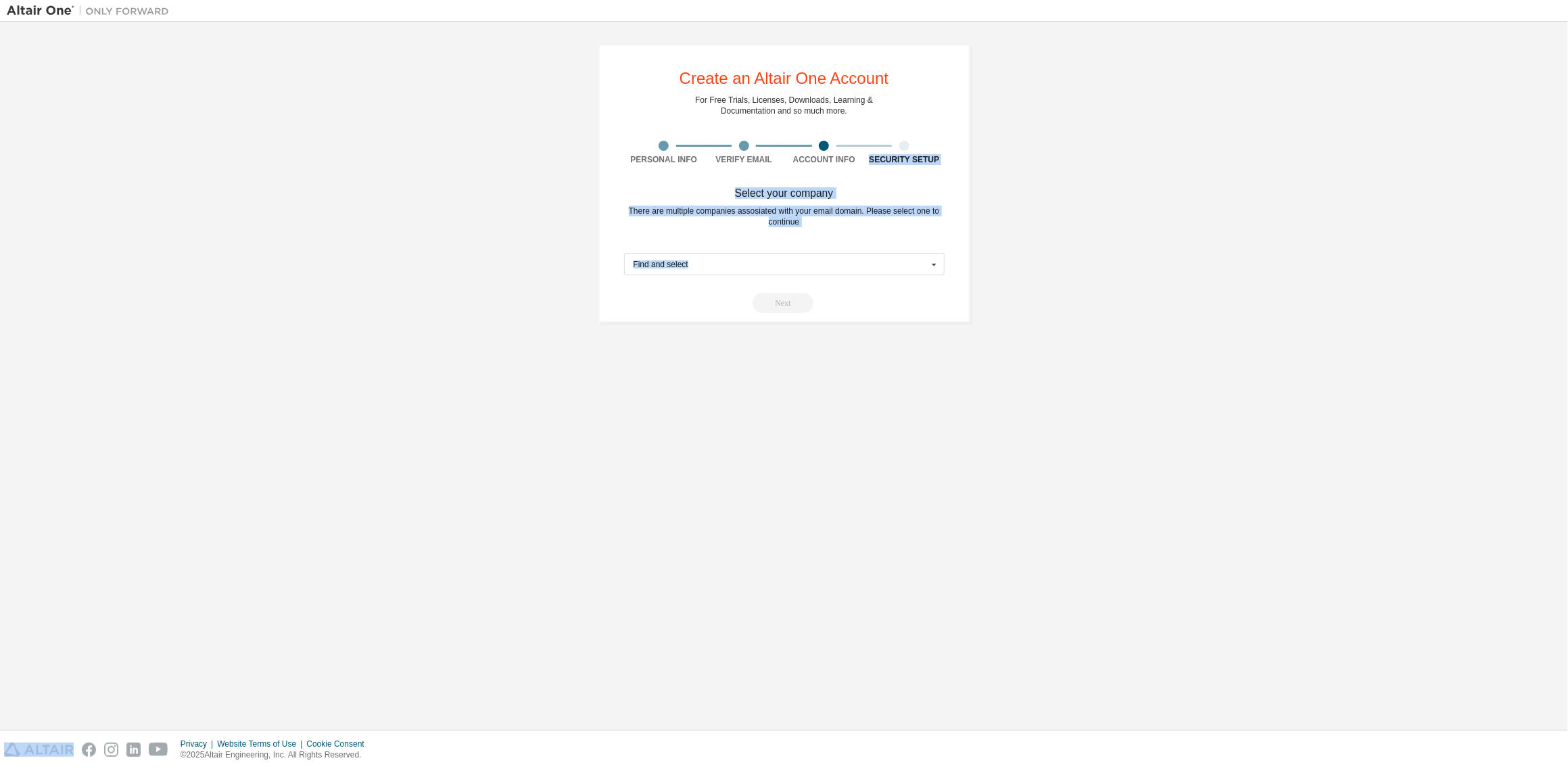
drag, startPoint x: 1026, startPoint y: 33, endPoint x: 511, endPoint y: 211, distance: 544.9
click at [520, 288] on div "Create an Altair One Account For Free Trials, Licenses, Downloads, Learning & D…" at bounding box center [784, 184] width 1554 height 311
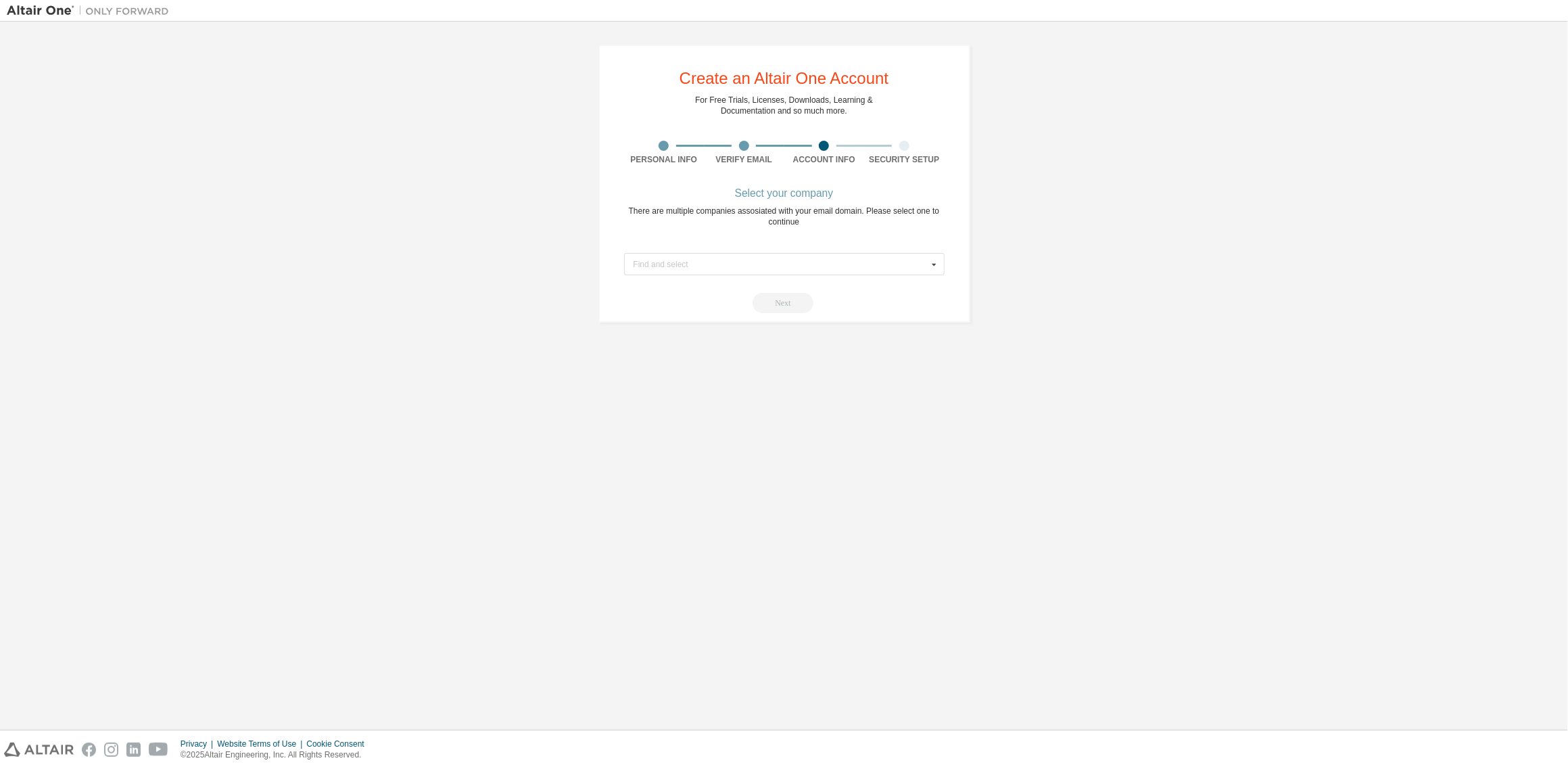
drag, startPoint x: 499, startPoint y: 167, endPoint x: 545, endPoint y: 113, distance: 70.9
click at [503, 159] on div "Create an Altair One Account For Free Trials, Licenses, Downloads, Learning & D…" at bounding box center [784, 184] width 1554 height 311
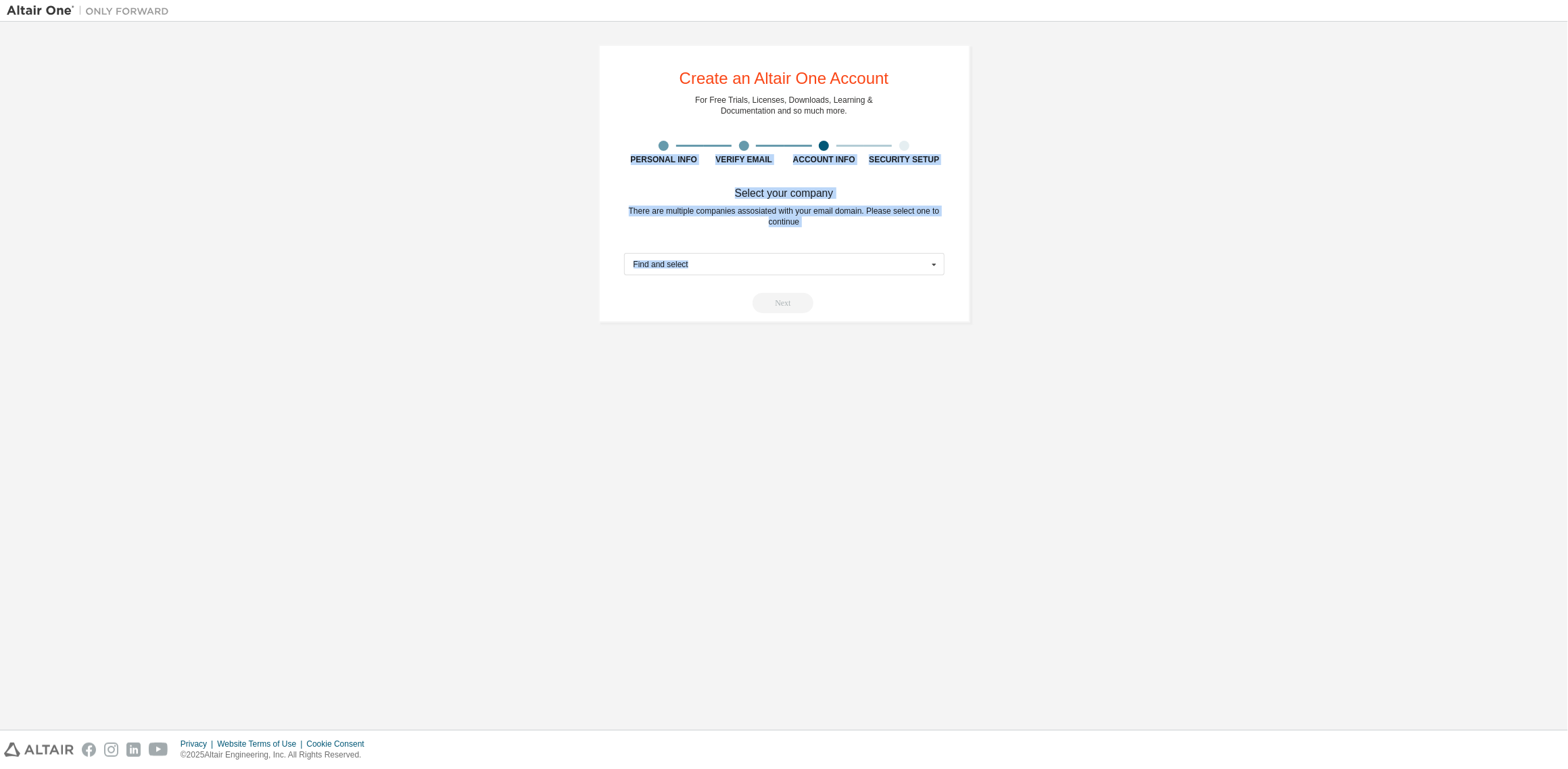
drag, startPoint x: 539, startPoint y: 47, endPoint x: 1105, endPoint y: 251, distance: 601.6
click at [1105, 251] on div "Create an Altair One Account For Free Trials, Licenses, Downloads, Learning & D…" at bounding box center [784, 184] width 1554 height 311
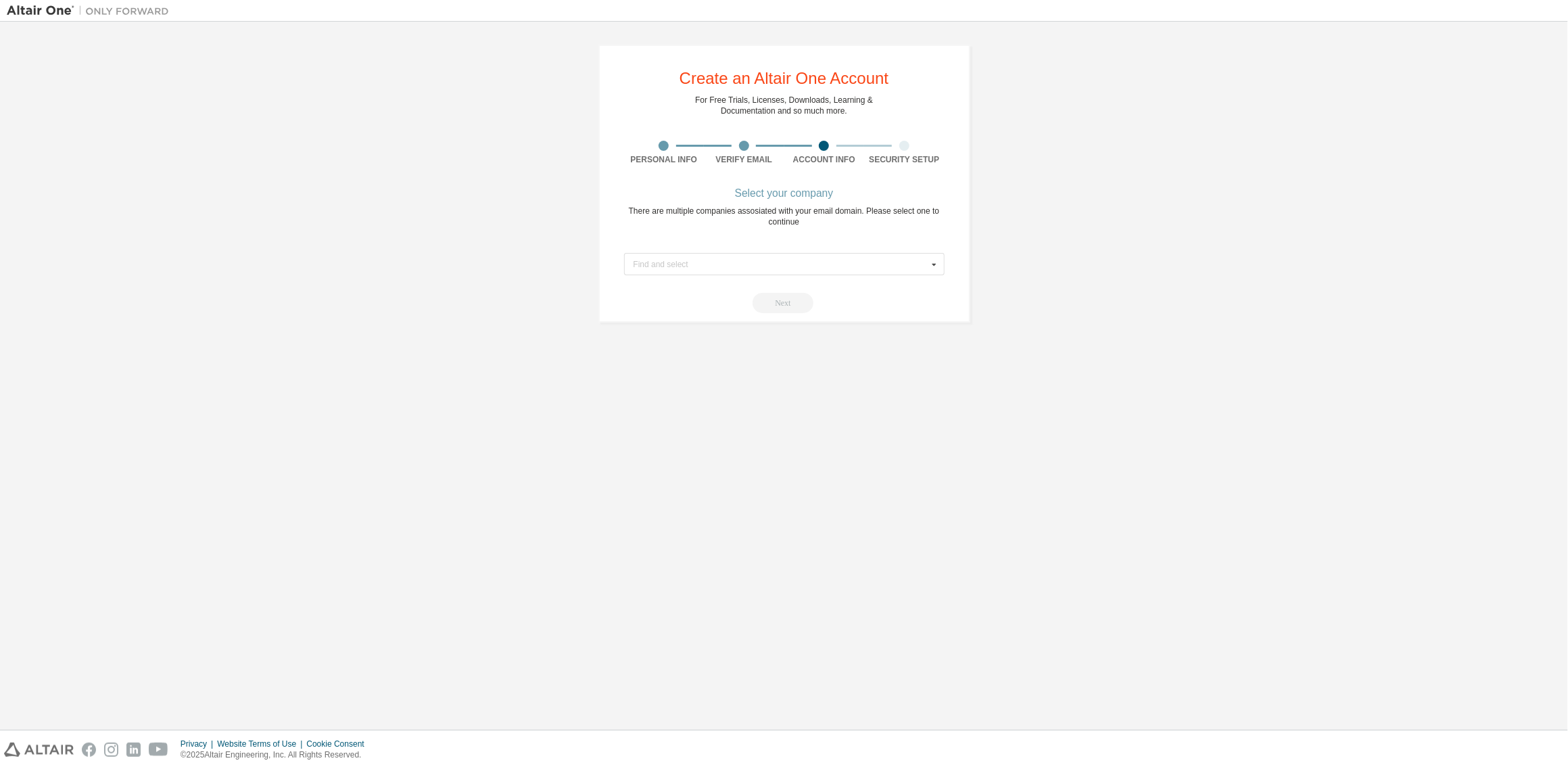
click at [1087, 311] on div "Create an Altair One Account For Free Trials, Licenses, Downloads, Learning & D…" at bounding box center [784, 184] width 1554 height 311
click at [1100, 340] on div "Create an Altair One Account For Free Trials, Licenses, Downloads, Learning & D…" at bounding box center [784, 376] width 1554 height 695
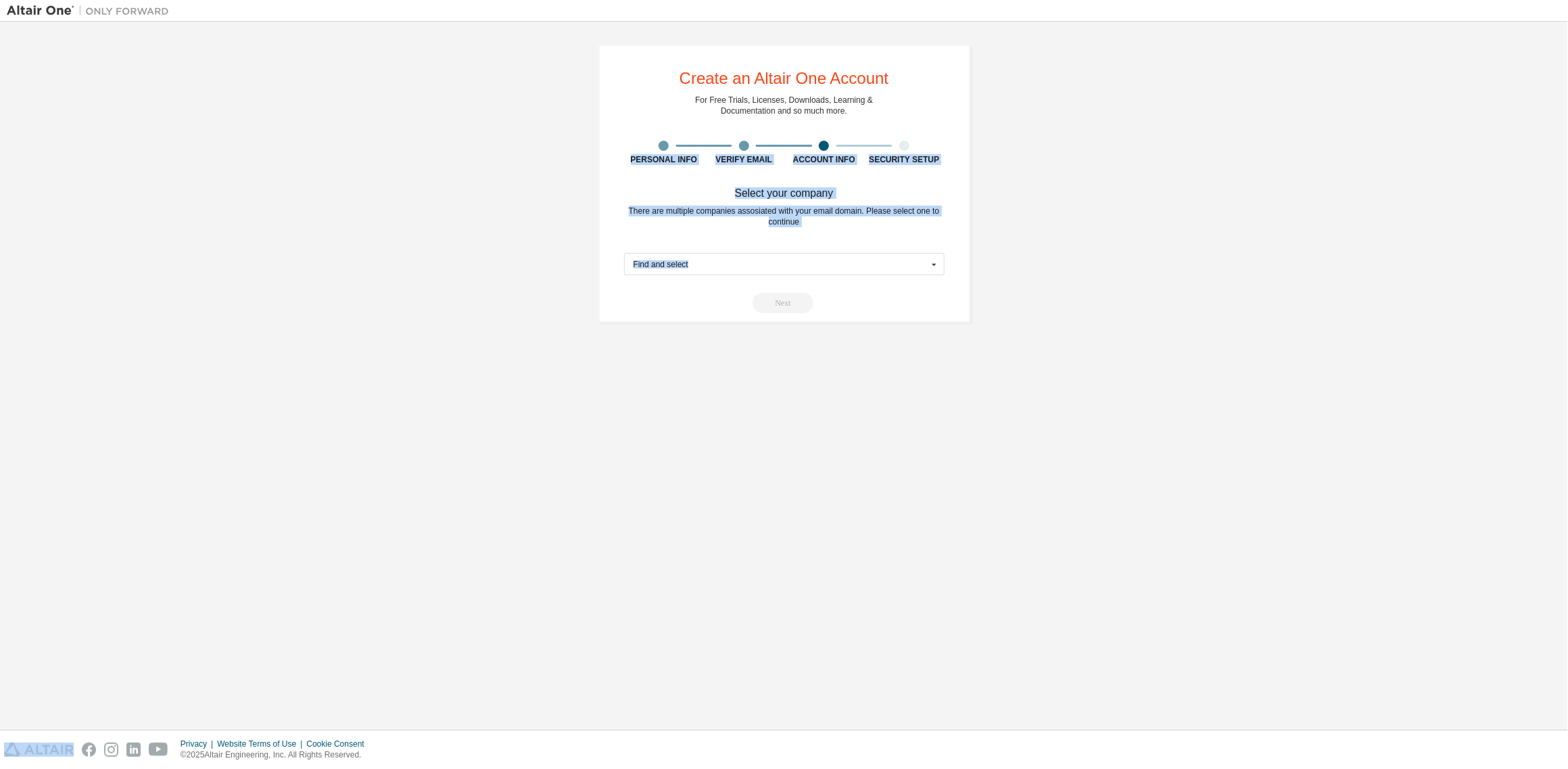
drag, startPoint x: 799, startPoint y: 226, endPoint x: 422, endPoint y: 53, distance: 414.8
click at [422, 53] on div "Create an Altair One Account For Free Trials, Licenses, Downloads, Learning & D…" at bounding box center [784, 376] width 1554 height 695
click at [539, 87] on div "Create an Altair One Account For Free Trials, Licenses, Downloads, Learning & D…" at bounding box center [784, 184] width 1554 height 311
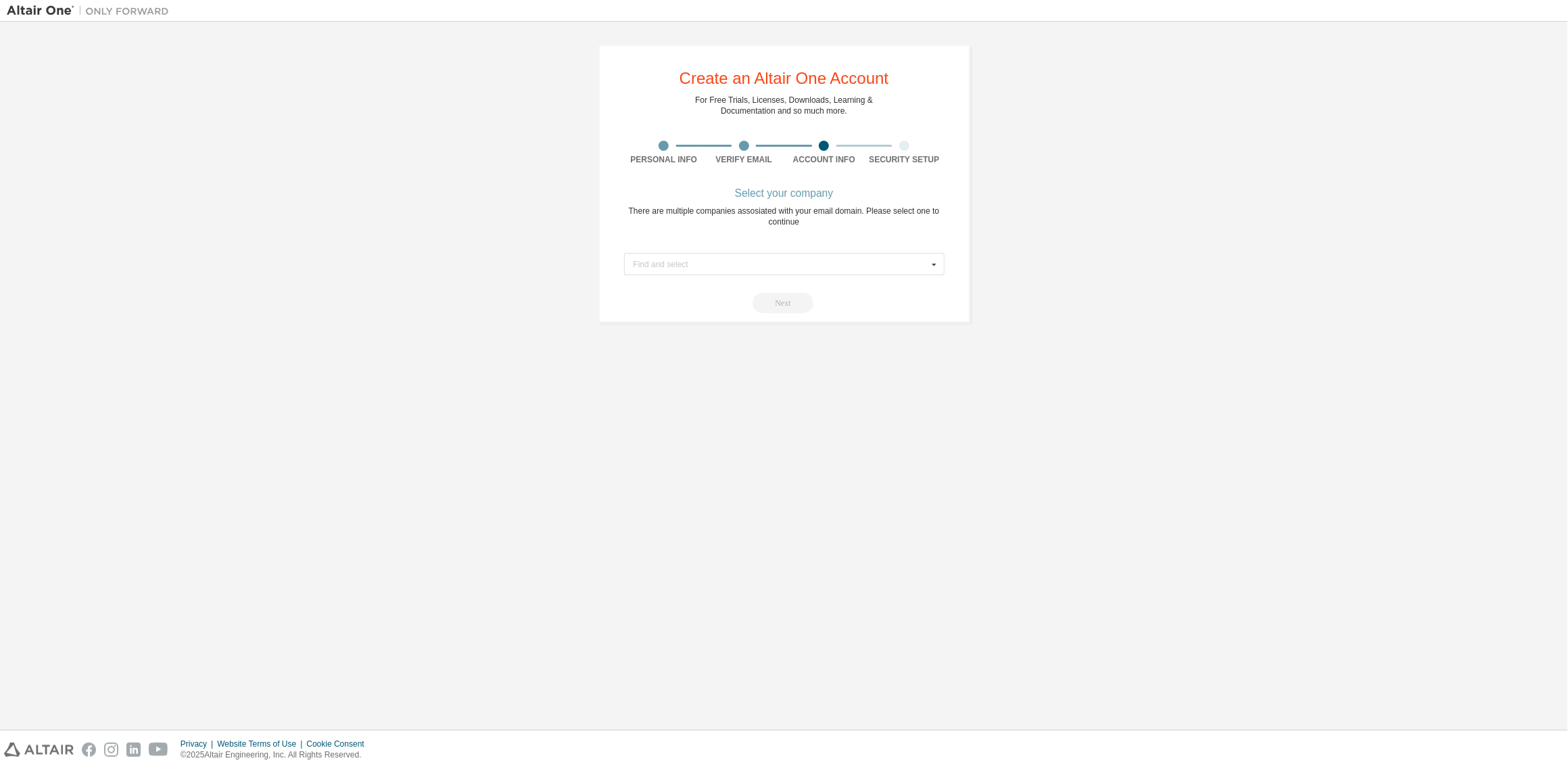
click at [1071, 151] on div "Create an Altair One Account For Free Trials, Licenses, Downloads, Learning & D…" at bounding box center [784, 184] width 1554 height 311
click at [1155, 203] on div "Create an Altair One Account For Free Trials, Licenses, Downloads, Learning & D…" at bounding box center [784, 184] width 1554 height 311
click at [1159, 203] on div "Create an Altair One Account For Free Trials, Licenses, Downloads, Learning & D…" at bounding box center [784, 184] width 1554 height 311
click at [1105, 98] on div "Create an Altair One Account For Free Trials, Licenses, Downloads, Learning & D…" at bounding box center [784, 184] width 1554 height 311
click at [1104, 140] on div "Create an Altair One Account For Free Trials, Licenses, Downloads, Learning & D…" at bounding box center [784, 184] width 1554 height 311
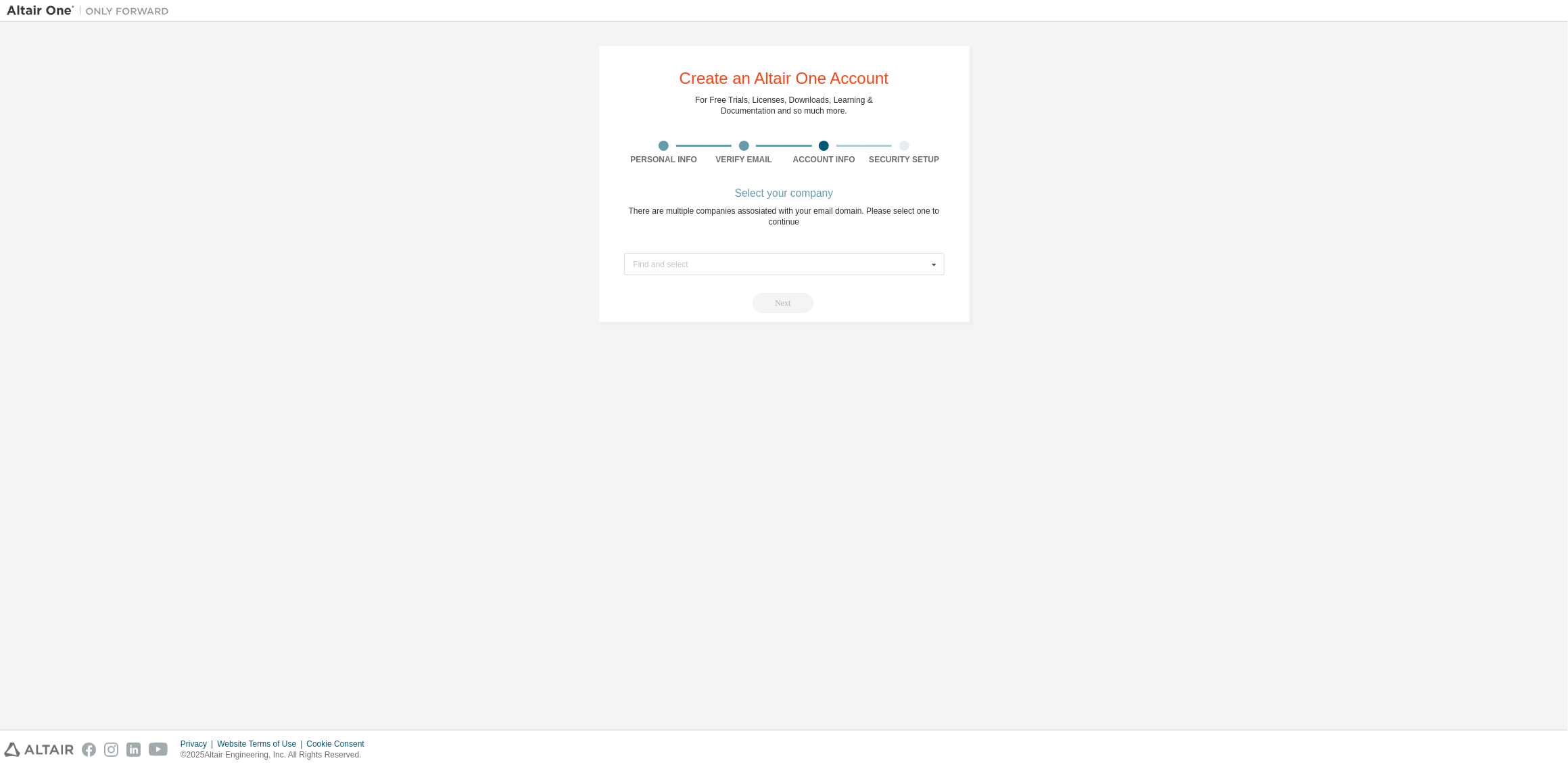
drag, startPoint x: 1137, startPoint y: 151, endPoint x: 1189, endPoint y: 138, distance: 53.6
click at [1137, 151] on div "Create an Altair One Account For Free Trials, Licenses, Downloads, Learning & D…" at bounding box center [784, 184] width 1554 height 311
click at [1094, 319] on div "Create an Altair One Account For Free Trials, Licenses, Downloads, Learning & D…" at bounding box center [784, 184] width 1554 height 311
click at [340, 344] on div "Create an Altair One Account For Free Trials, Licenses, Downloads, Learning & D…" at bounding box center [784, 376] width 1554 height 695
drag, startPoint x: 644, startPoint y: 410, endPoint x: 624, endPoint y: 418, distance: 21.5
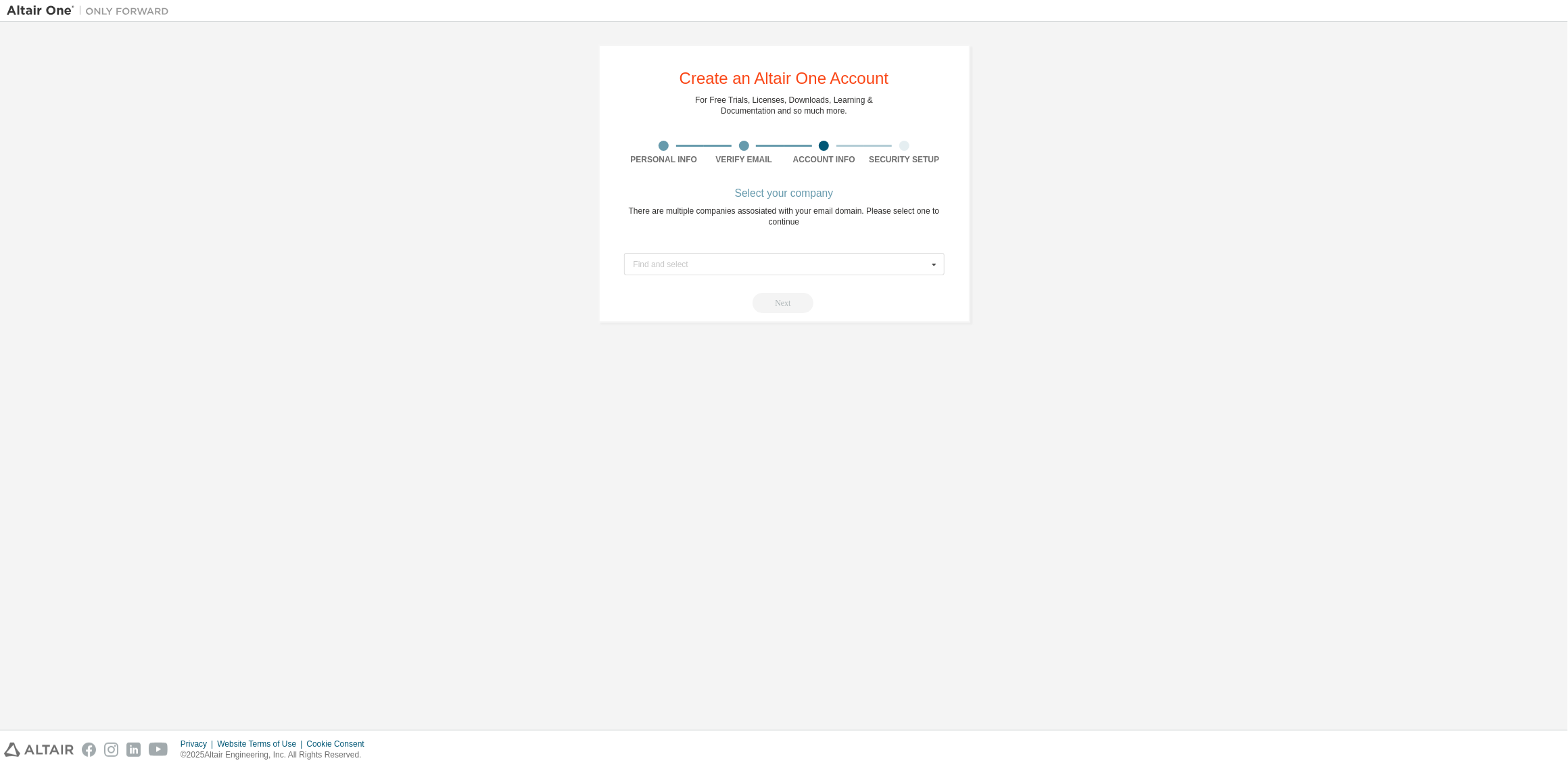
click at [644, 410] on div "Create an Altair One Account For Free Trials, Licenses, Downloads, Learning & D…" at bounding box center [784, 376] width 1554 height 695
click at [607, 380] on div "Create an Altair One Account For Free Trials, Licenses, Downloads, Learning & D…" at bounding box center [784, 376] width 1554 height 695
